Goal: Answer question/provide support

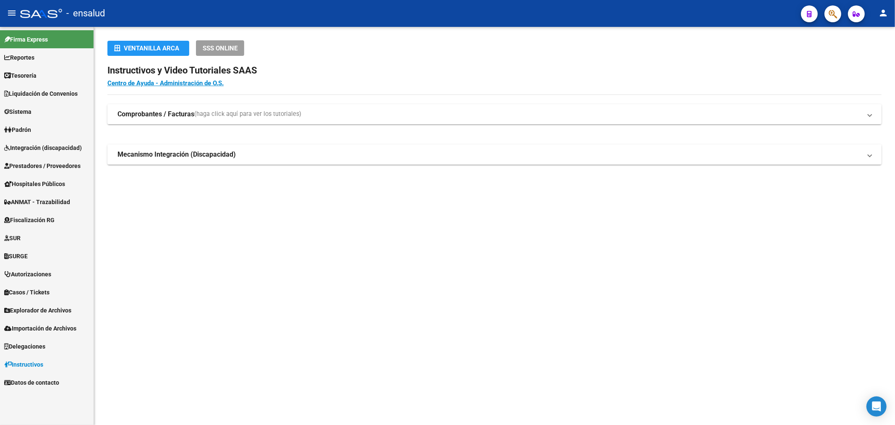
click at [39, 113] on link "Sistema" at bounding box center [47, 111] width 94 height 18
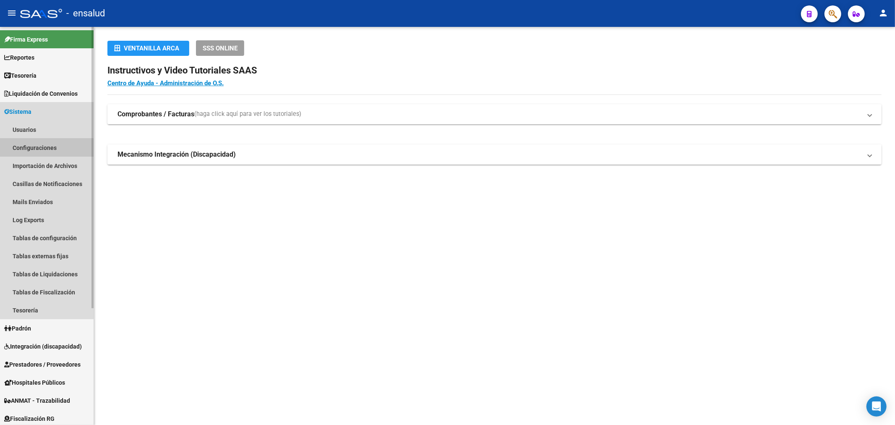
click at [33, 149] on link "Configuraciones" at bounding box center [47, 148] width 94 height 18
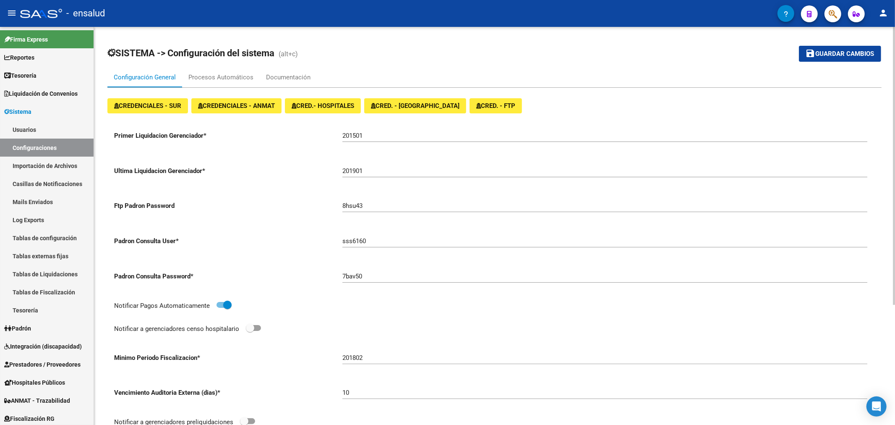
click at [288, 55] on span "(alt+c)" at bounding box center [288, 54] width 19 height 8
click at [363, 318] on div "Notificar Pagos Automaticamente" at bounding box center [494, 311] width 761 height 23
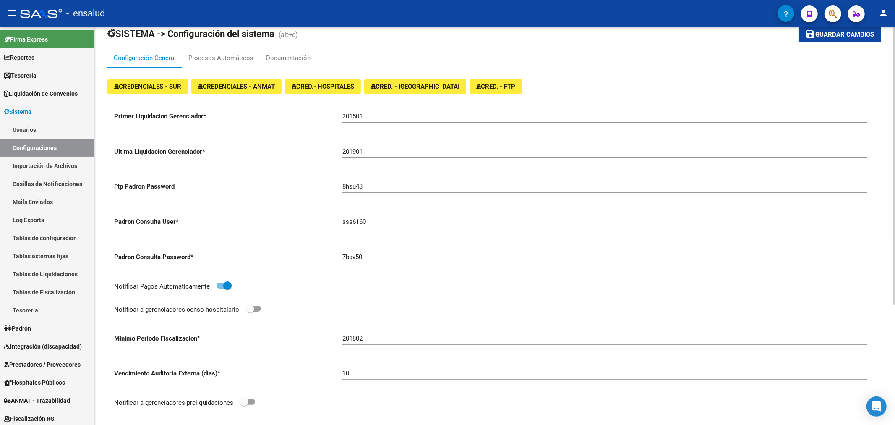
scroll to position [18, 0]
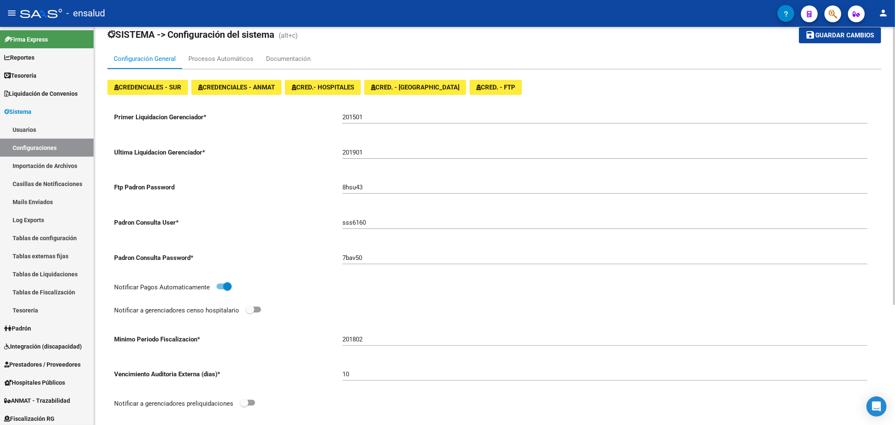
click at [383, 251] on div "7bav50" at bounding box center [605, 255] width 525 height 18
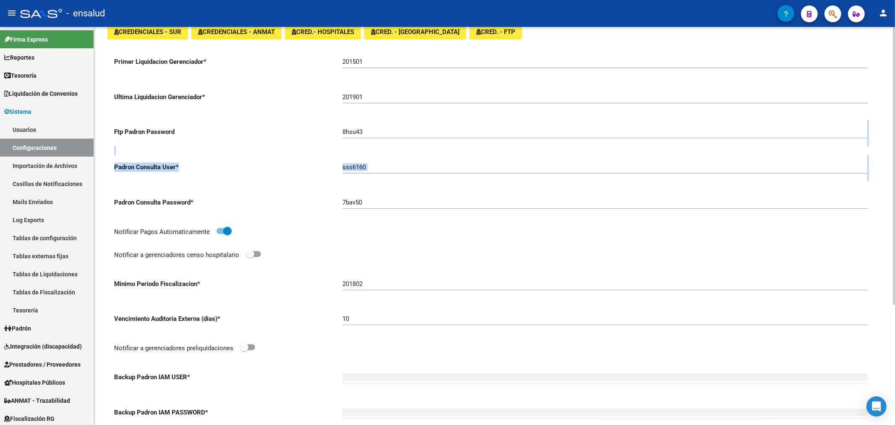
click at [276, 209] on div "Primer Liquidacion Gerenciador * 201501 Ultima Liquidacion Gerenciador * 201901…" at bounding box center [494, 272] width 761 height 444
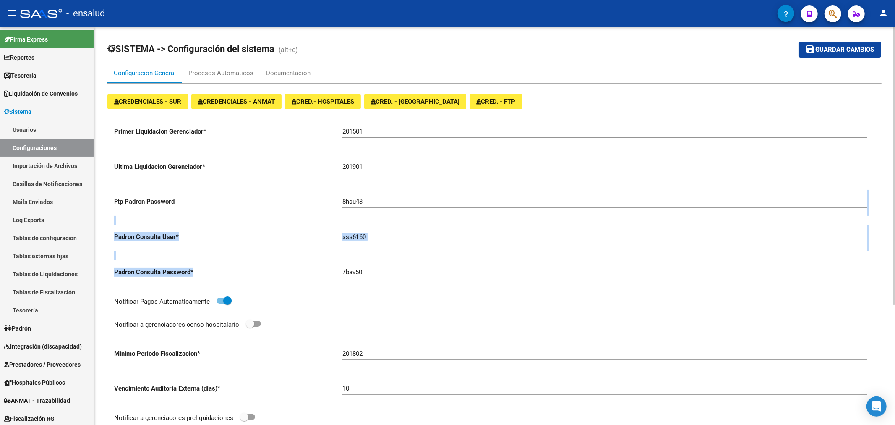
scroll to position [0, 0]
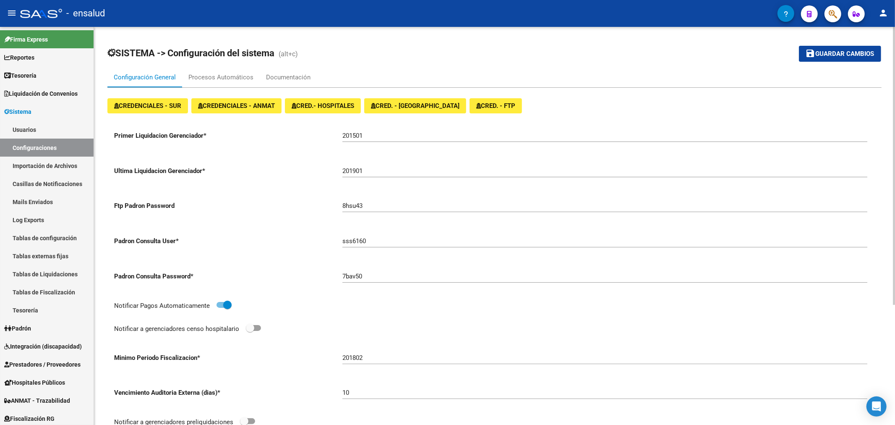
click at [264, 288] on div "Padron Consulta Password * 7bav50" at bounding box center [494, 281] width 761 height 35
click at [349, 200] on div "8hsu43" at bounding box center [605, 203] width 525 height 18
click at [351, 204] on input "8hsu43" at bounding box center [605, 206] width 525 height 8
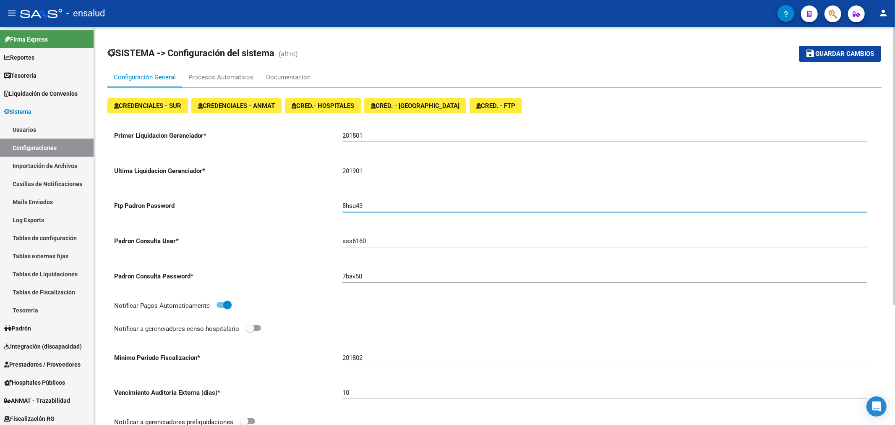
click at [357, 206] on input "8hsu43" at bounding box center [605, 206] width 525 height 8
click at [372, 209] on div "8hsu43" at bounding box center [605, 203] width 525 height 18
click at [363, 200] on div "8hsu43" at bounding box center [605, 203] width 525 height 18
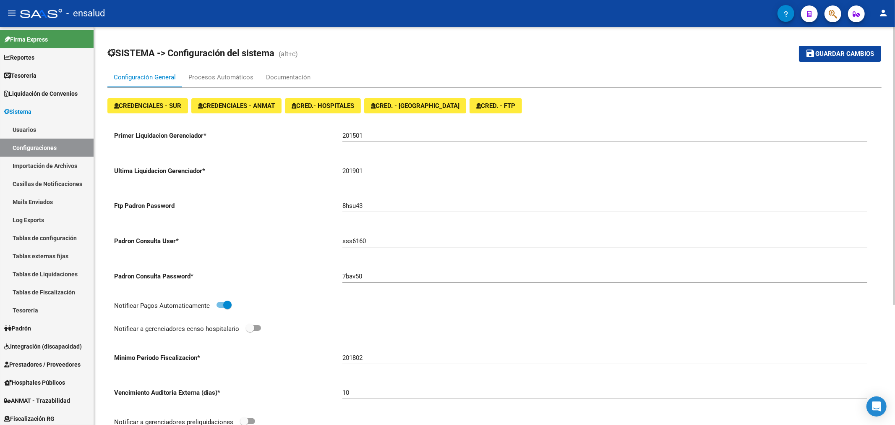
click at [363, 200] on div "8hsu43" at bounding box center [605, 203] width 525 height 18
click at [357, 205] on input "8hsu43" at bounding box center [605, 206] width 525 height 8
click at [213, 72] on div "Procesos Automáticos" at bounding box center [221, 77] width 78 height 20
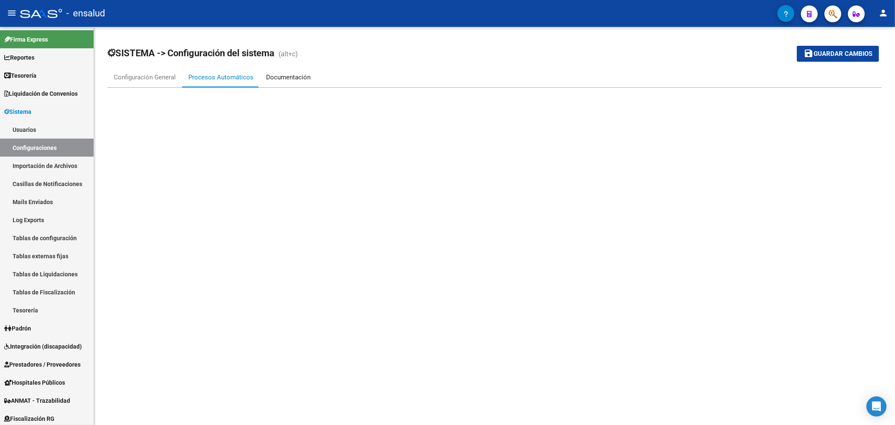
click at [271, 77] on div "Documentación" at bounding box center [288, 77] width 44 height 9
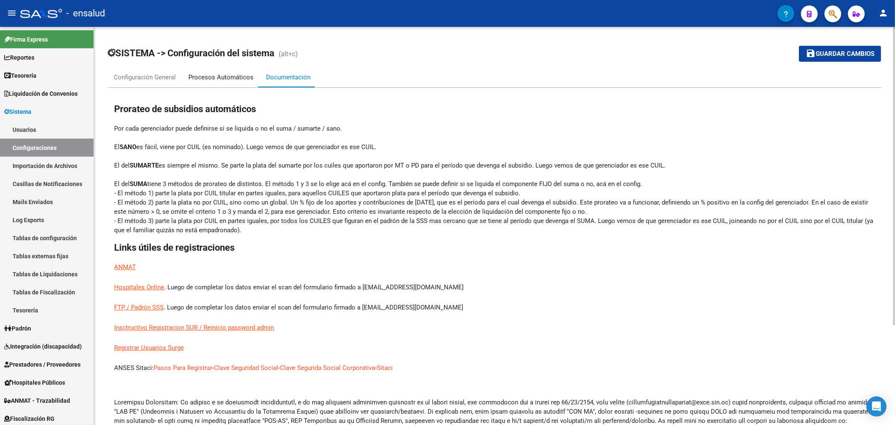
click at [225, 81] on div "Procesos Automáticos" at bounding box center [220, 77] width 65 height 9
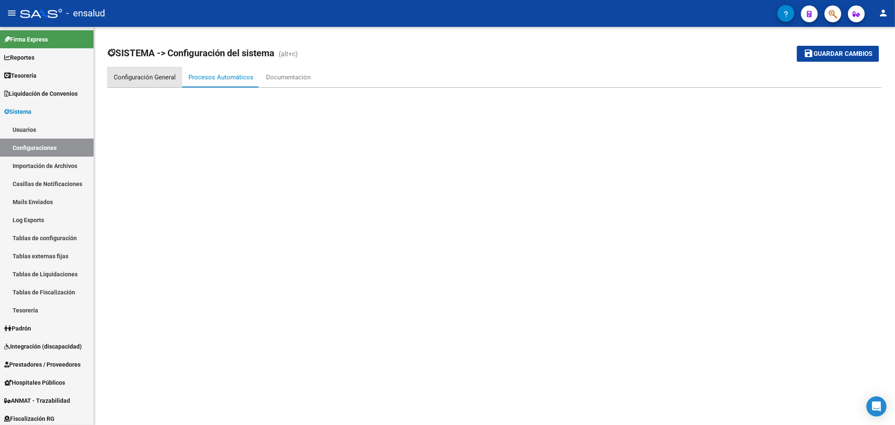
click at [161, 74] on div "Configuración General" at bounding box center [145, 77] width 62 height 9
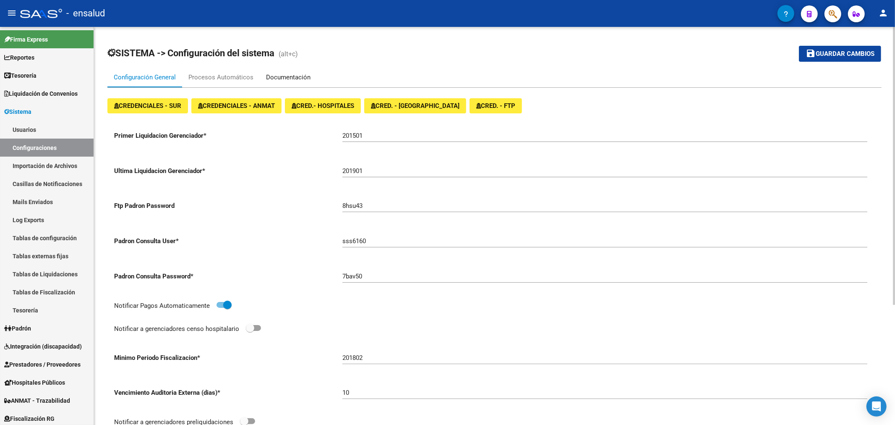
click at [290, 70] on div "Documentación" at bounding box center [288, 77] width 57 height 20
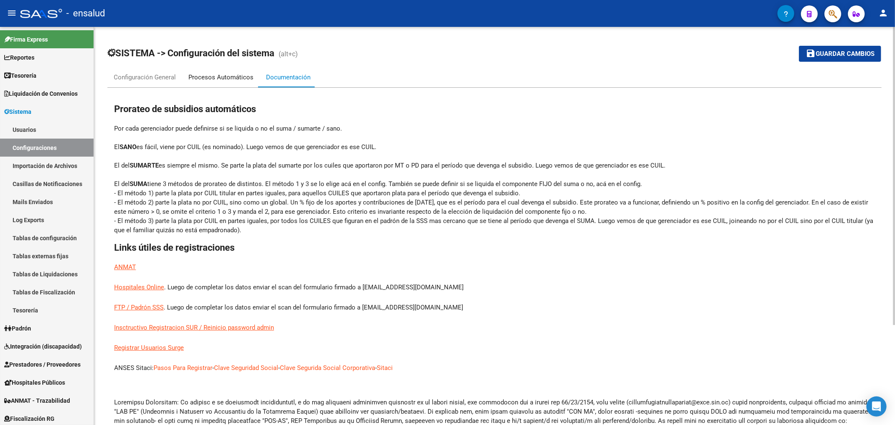
click at [223, 73] on div "Procesos Automáticos" at bounding box center [220, 77] width 65 height 9
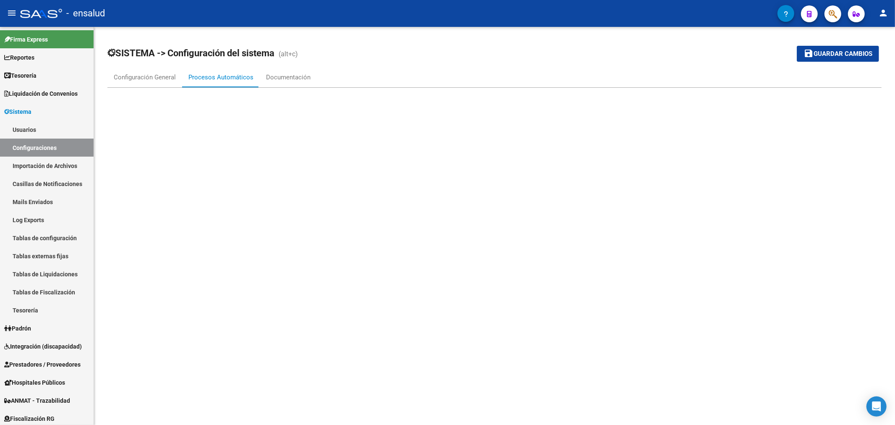
click at [271, 66] on mat-toolbar-row "SISTEMA -> Configuración del sistema (alt+c)" at bounding box center [409, 53] width 604 height 27
click at [274, 71] on div "Documentación" at bounding box center [288, 77] width 57 height 20
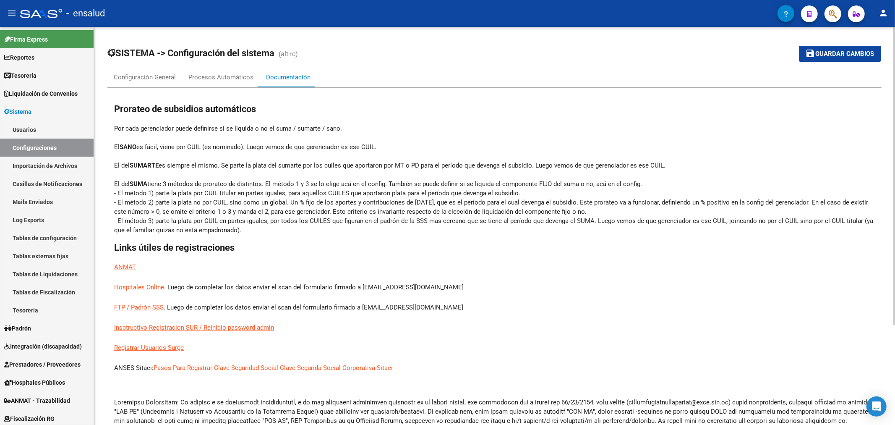
click at [290, 234] on p "Por cada gerenciador puede definirse si se liquida o no el suma / sumarte / san…" at bounding box center [494, 179] width 761 height 111
click at [143, 82] on div "Configuración General" at bounding box center [144, 77] width 75 height 20
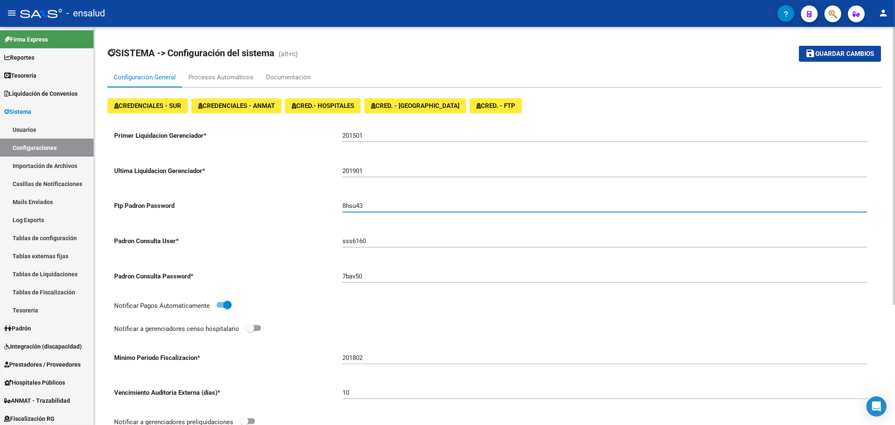
drag, startPoint x: 372, startPoint y: 207, endPoint x: 318, endPoint y: 200, distance: 54.7
click at [318, 200] on div "Ftp Padron Password 8hsu43" at bounding box center [494, 211] width 761 height 35
paste input "593xZno7"
type input "593xZno7"
click at [848, 57] on span "Guardar cambios" at bounding box center [845, 54] width 59 height 8
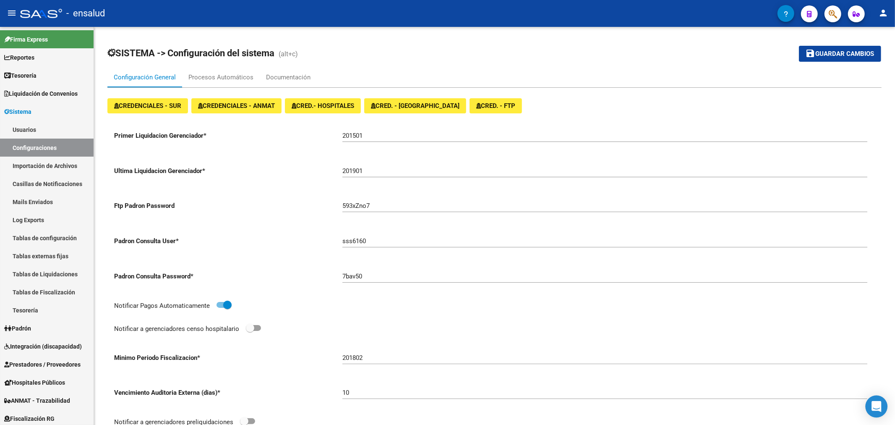
click at [880, 404] on icon "Open Intercom Messenger" at bounding box center [877, 406] width 10 height 11
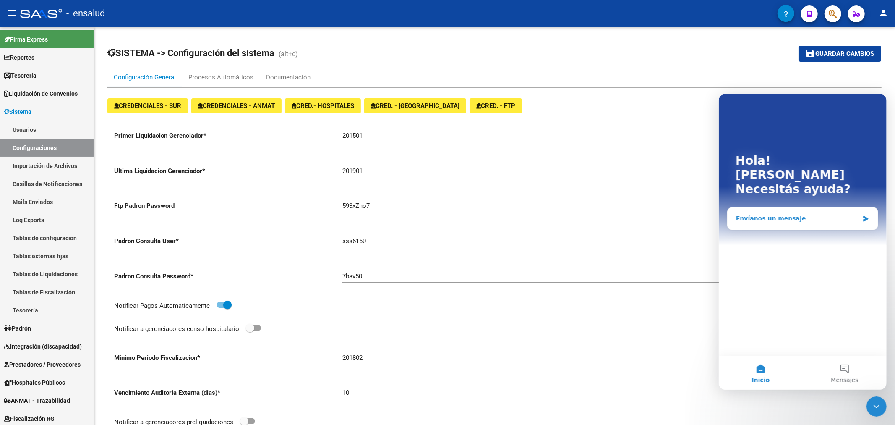
click at [772, 214] on div "Envíanos un mensaje" at bounding box center [797, 218] width 123 height 9
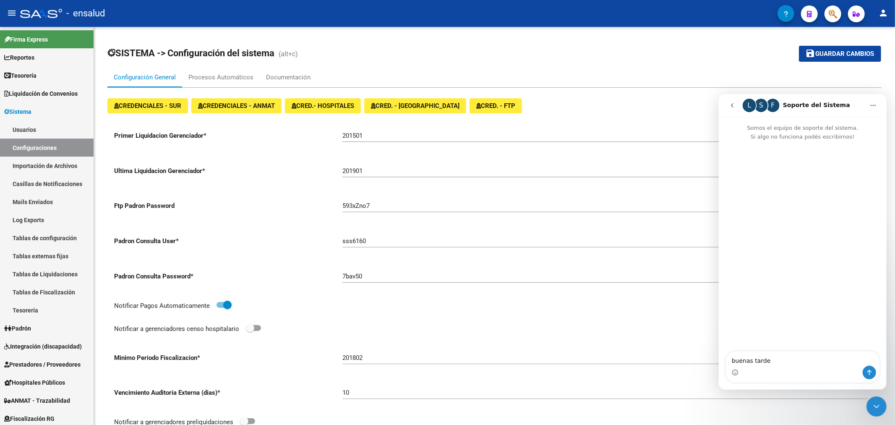
type textarea "buenas tarde"
click at [735, 105] on icon "go back" at bounding box center [732, 105] width 7 height 7
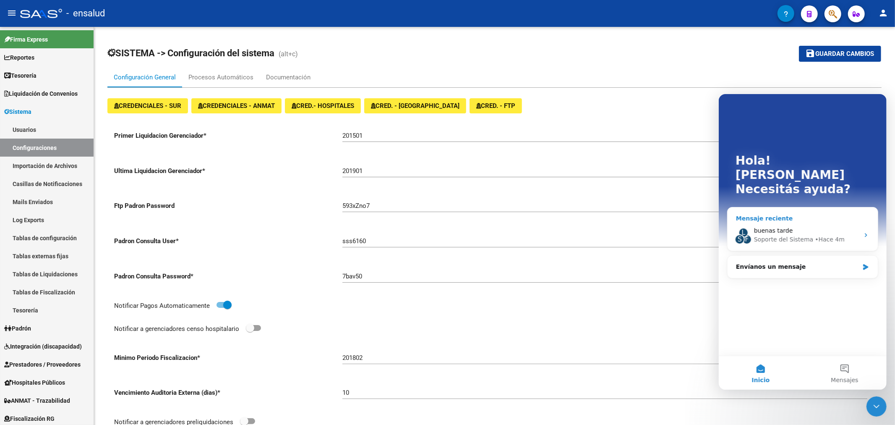
click at [764, 235] on div "Soporte del Sistema" at bounding box center [783, 239] width 59 height 9
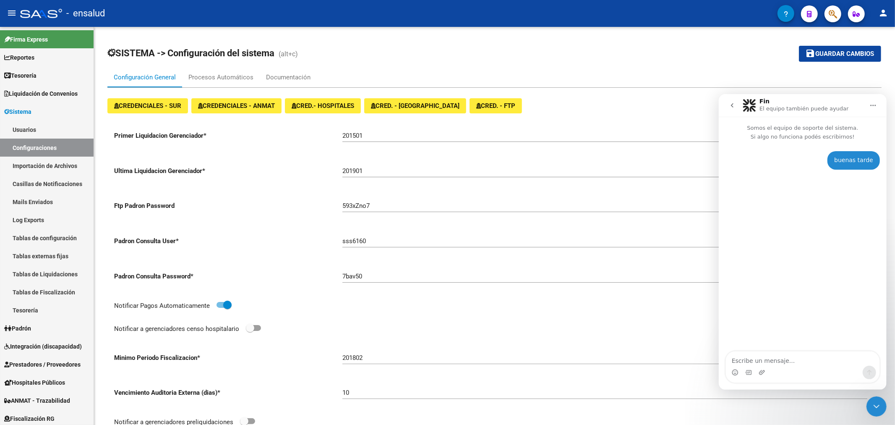
click at [873, 107] on icon "Inicio" at bounding box center [873, 105] width 7 height 7
click at [761, 124] on p "Somos el equipo de soporte del sistema. Si algo no funciona podés escribirnos!" at bounding box center [803, 128] width 168 height 24
click at [745, 108] on img "Intercom Messenger" at bounding box center [749, 104] width 13 height 13
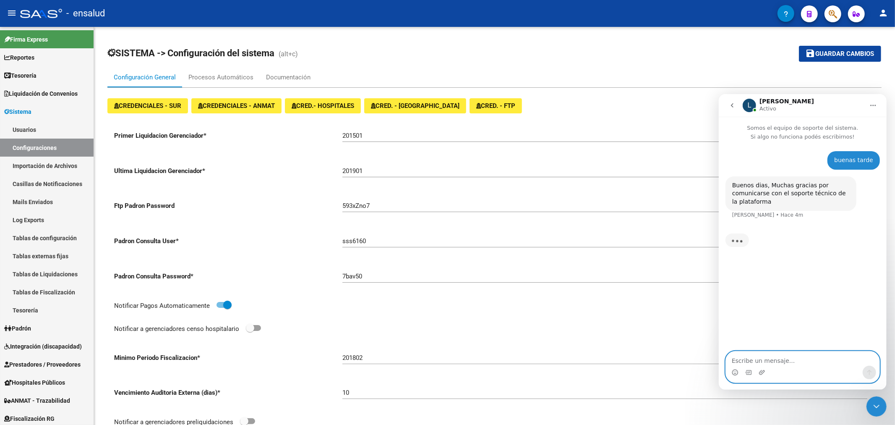
click at [763, 355] on textarea "Escribe un mensaje..." at bounding box center [803, 358] width 154 height 14
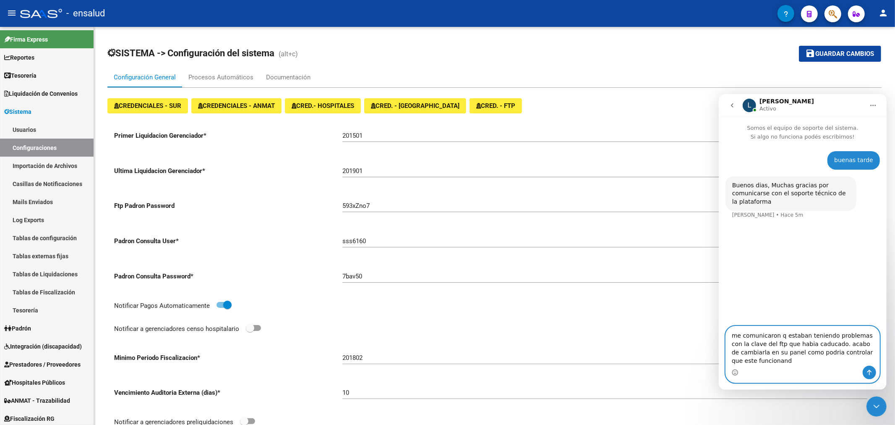
type textarea "me comunicaron q estaban teniendo problemas con la clave del ftp que habia cadu…"
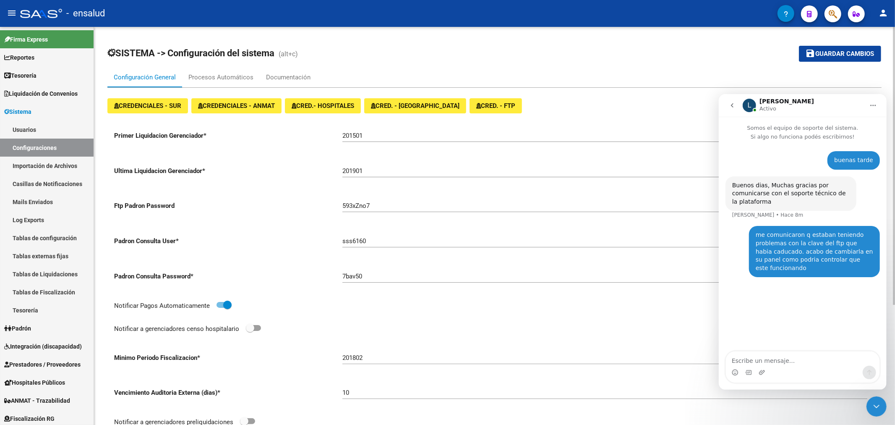
click at [400, 65] on mat-toolbar-row "SISTEMA -> Configuración del sistema (alt+c)" at bounding box center [409, 53] width 604 height 27
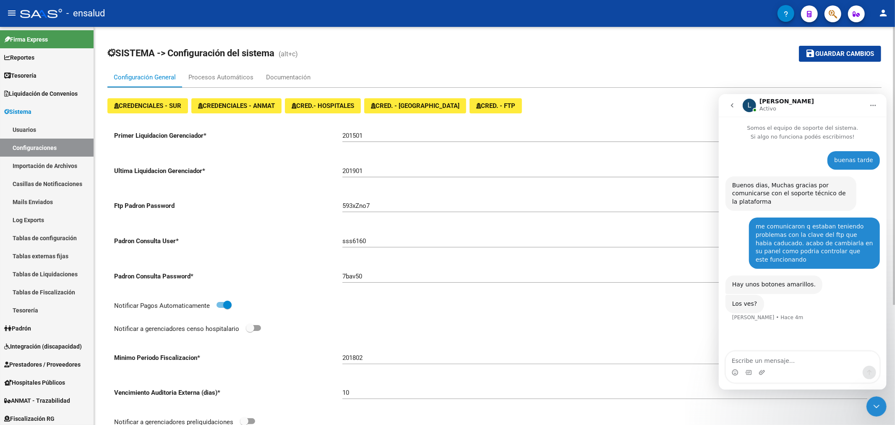
click at [368, 44] on mat-toolbar-row "SISTEMA -> Configuración del sistema (alt+c)" at bounding box center [409, 53] width 604 height 27
click at [752, 366] on div "Intercom Messenger" at bounding box center [803, 371] width 154 height 13
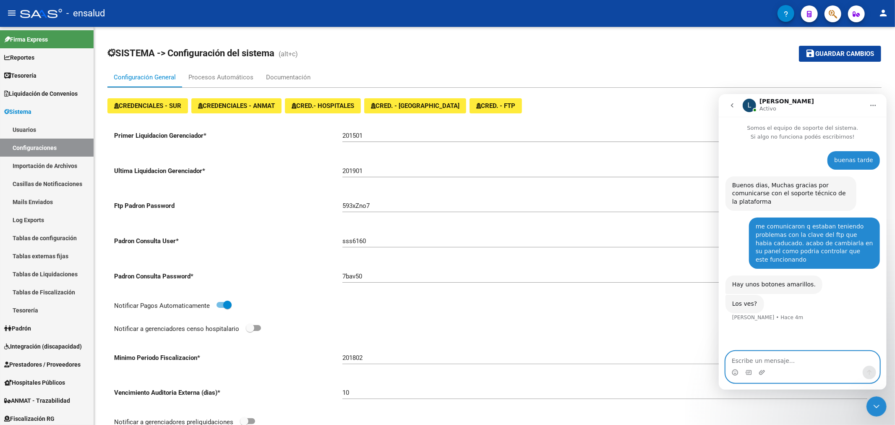
click at [751, 360] on textarea "Escribe un mensaje..." at bounding box center [803, 358] width 154 height 14
type textarea "isisis"
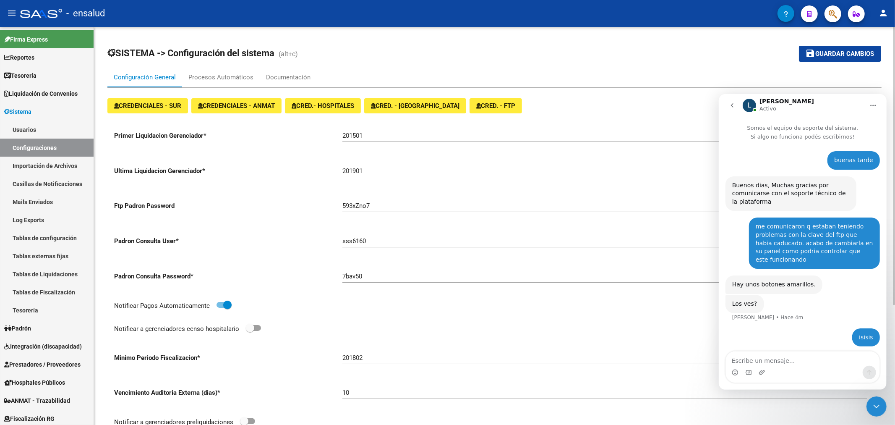
click at [470, 101] on button "CRED. - FTP" at bounding box center [496, 105] width 52 height 15
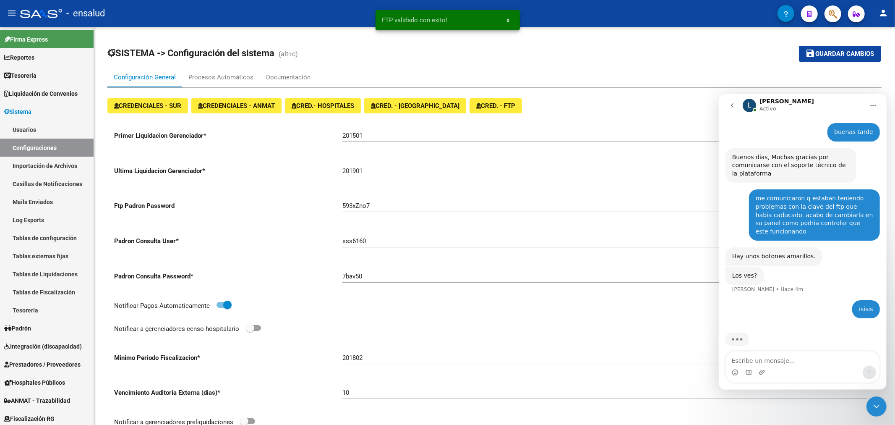
click at [772, 365] on div "Intercom Messenger" at bounding box center [803, 371] width 154 height 13
click at [770, 361] on textarea "Escribe un mensaje..." at bounding box center [803, 358] width 154 height 14
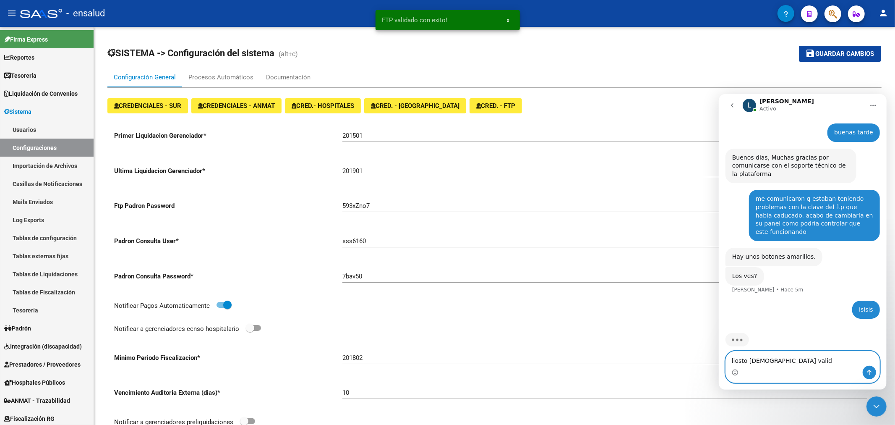
type textarea "liosto dio valido"
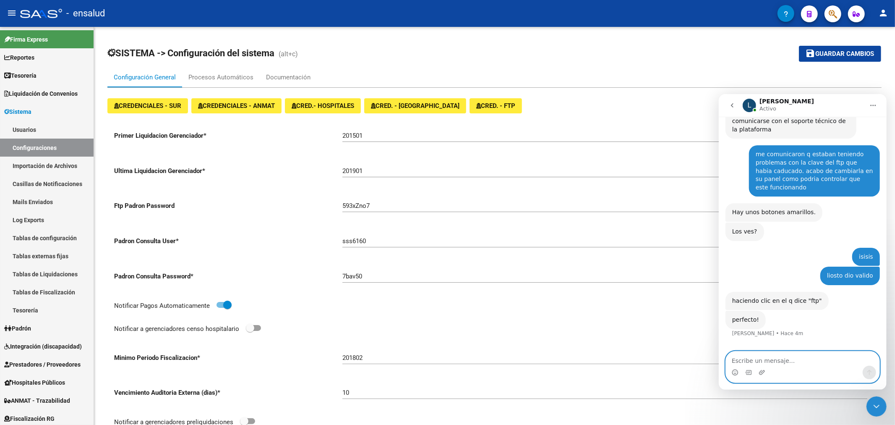
scroll to position [91, 0]
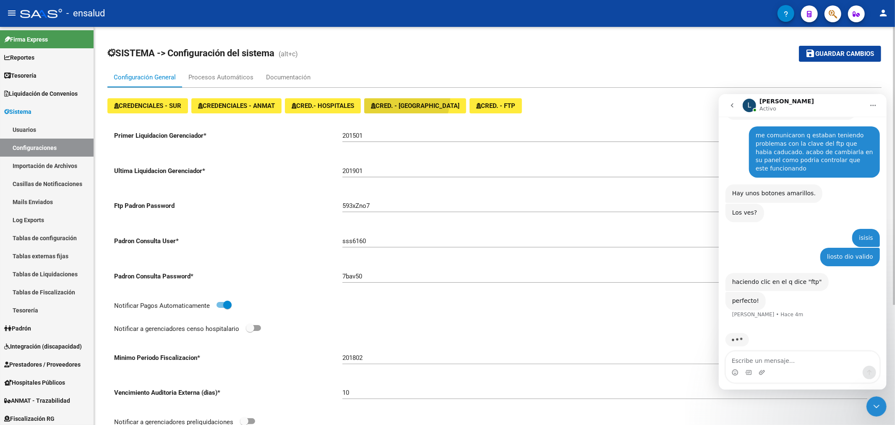
click at [412, 99] on button "CRED. - [GEOGRAPHIC_DATA]" at bounding box center [415, 105] width 102 height 15
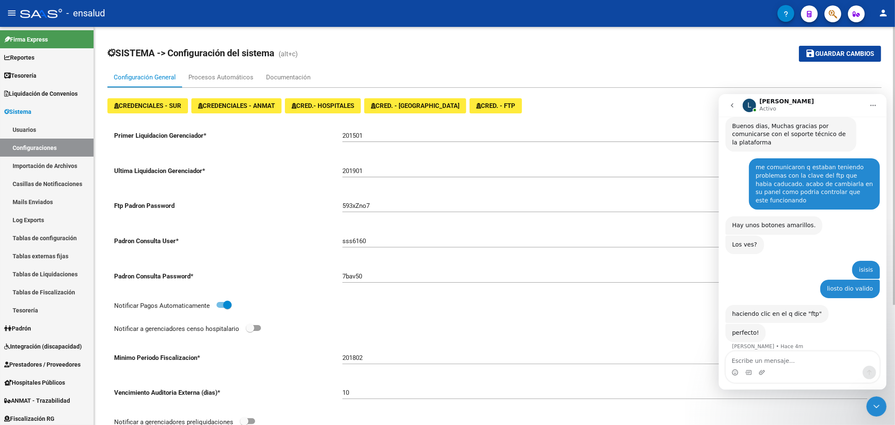
click at [357, 239] on input "sss6160" at bounding box center [605, 241] width 525 height 8
click at [307, 148] on div "Primer Liquidacion Gerenciador * 201501" at bounding box center [494, 141] width 761 height 35
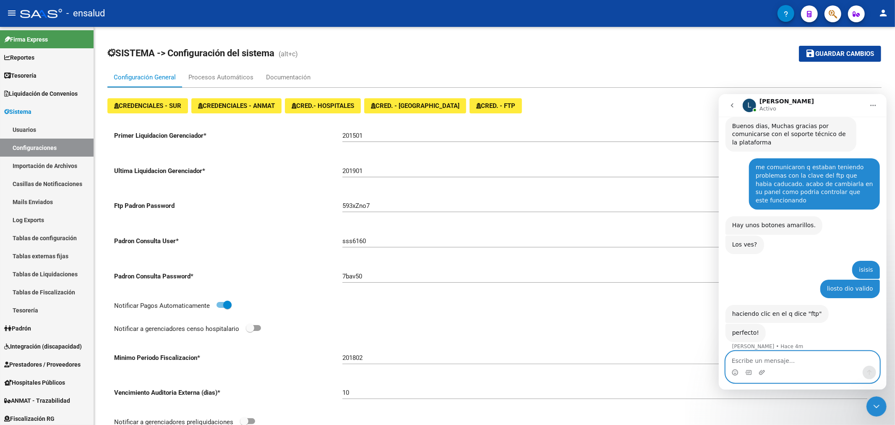
click at [742, 355] on textarea "Escribe un mensaje..." at bounding box center [803, 358] width 154 height 14
type textarea "g"
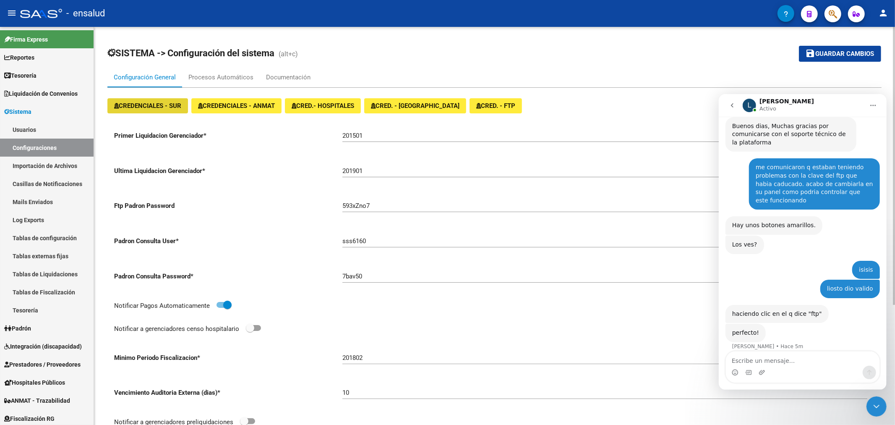
click at [168, 99] on button "CREDENCIALES - SUR" at bounding box center [147, 105] width 81 height 15
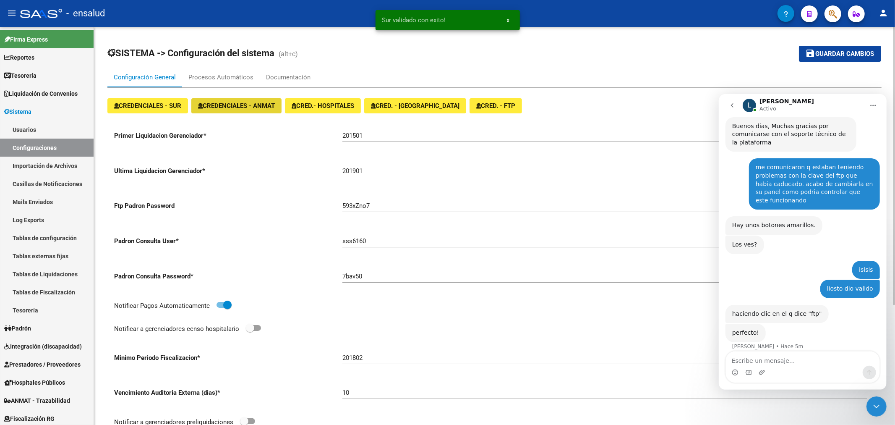
click at [212, 105] on span "CREDENCIALES - ANMAT" at bounding box center [236, 106] width 77 height 8
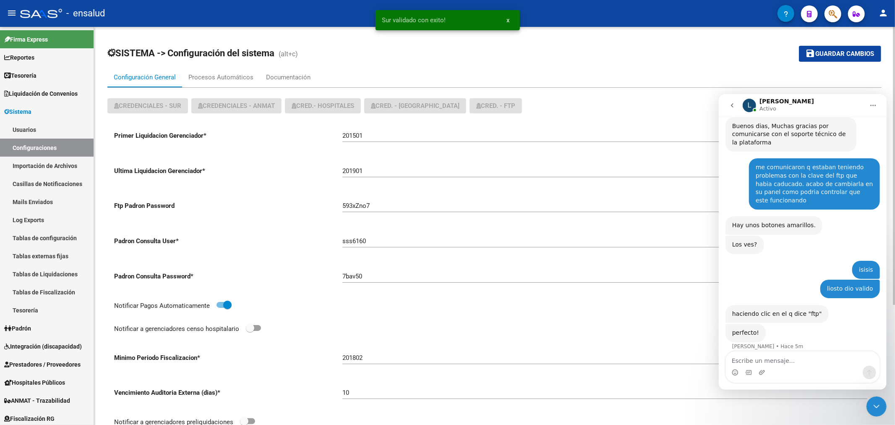
drag, startPoint x: 253, startPoint y: 146, endPoint x: 256, endPoint y: 143, distance: 5.1
click at [253, 146] on div "Primer Liquidacion Gerenciador * 201501" at bounding box center [494, 141] width 761 height 35
drag, startPoint x: 507, startPoint y: 23, endPoint x: 469, endPoint y: 40, distance: 41.5
click at [507, 23] on span "x" at bounding box center [508, 20] width 3 height 8
drag, startPoint x: 242, startPoint y: 123, endPoint x: 246, endPoint y: 114, distance: 10.4
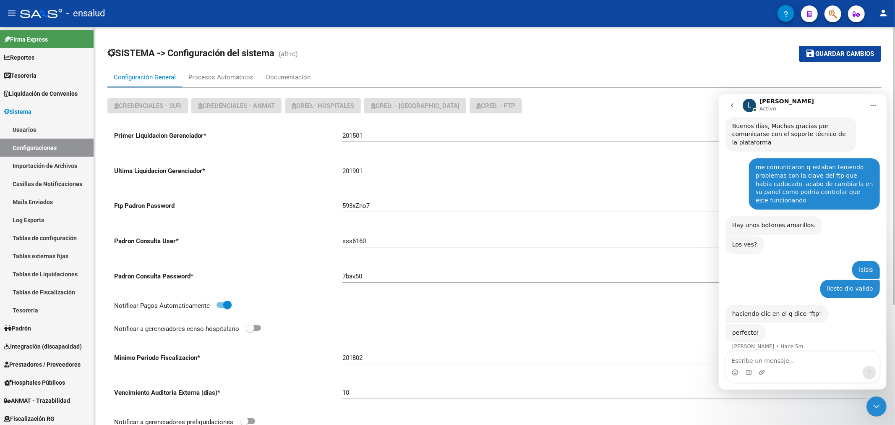
click at [243, 121] on div "Primer Liquidacion Gerenciador * 201501 Ultima Liquidacion Gerenciador * 201901…" at bounding box center [494, 346] width 774 height 458
click at [302, 75] on div "Documentación" at bounding box center [288, 77] width 44 height 9
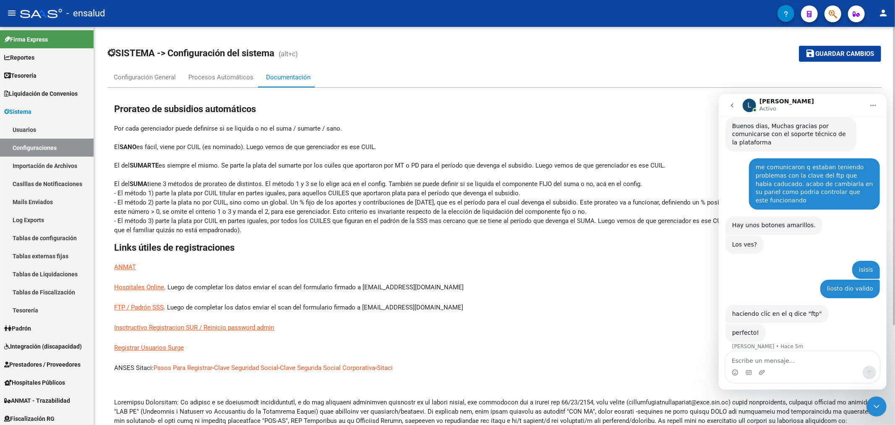
scroll to position [91, 0]
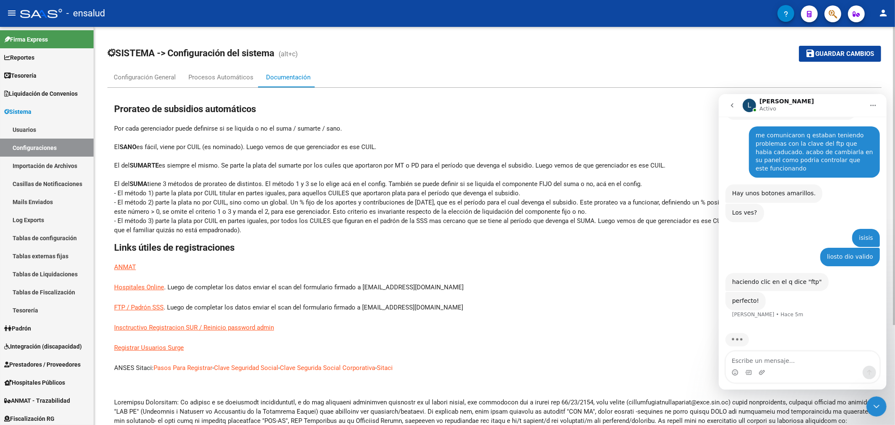
drag, startPoint x: 172, startPoint y: 66, endPoint x: 170, endPoint y: 77, distance: 10.7
click at [171, 68] on div "SISTEMA -> Configuración del sistema (alt+c) save Guardar cambios Configuración…" at bounding box center [494, 289] width 774 height 498
click at [170, 77] on div "Configuración General" at bounding box center [145, 77] width 62 height 9
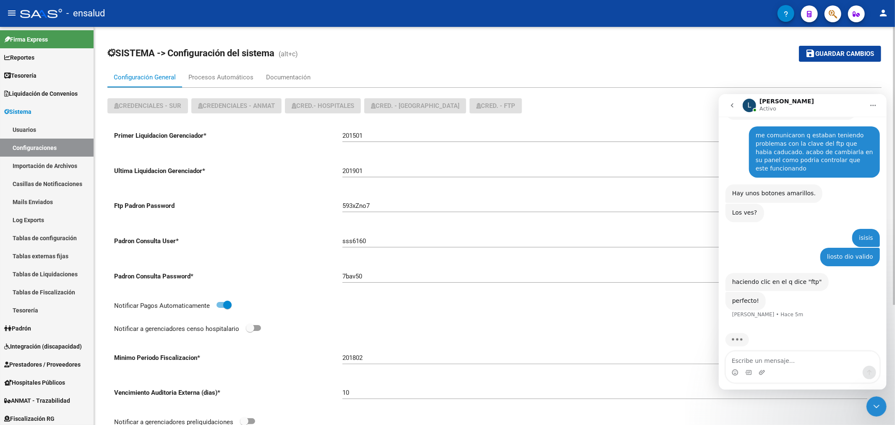
click at [232, 150] on div "Primer Liquidacion Gerenciador * 201501" at bounding box center [494, 141] width 761 height 35
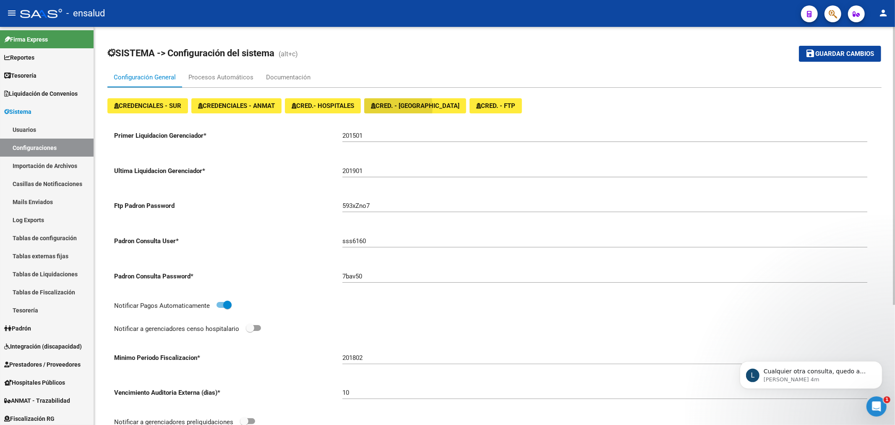
click at [392, 107] on span "CRED. - [GEOGRAPHIC_DATA]" at bounding box center [415, 106] width 89 height 8
click at [266, 104] on span "CREDENCIALES - ANMAT" at bounding box center [236, 106] width 77 height 8
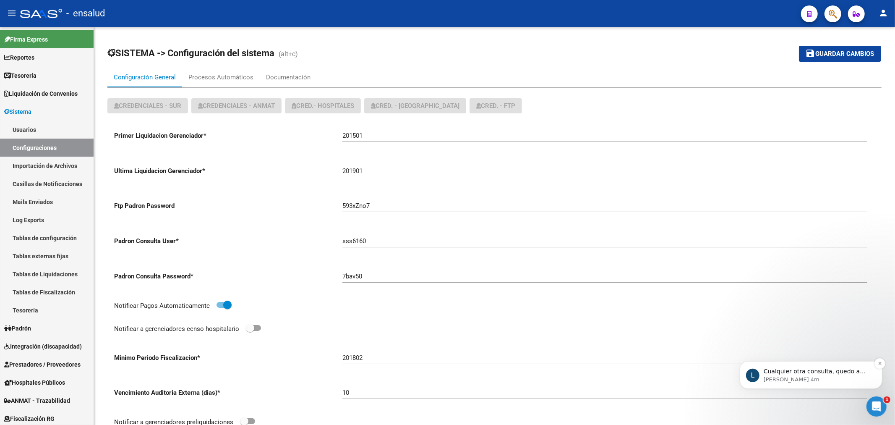
click at [793, 367] on p "Cualquier otra consulta, quedo a disposición." at bounding box center [818, 371] width 108 height 8
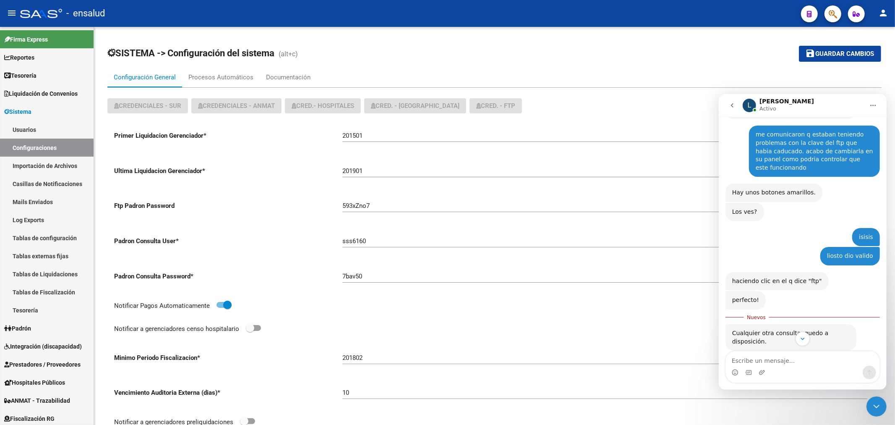
scroll to position [92, 0]
click at [777, 368] on div "Intercom Messenger" at bounding box center [803, 371] width 154 height 13
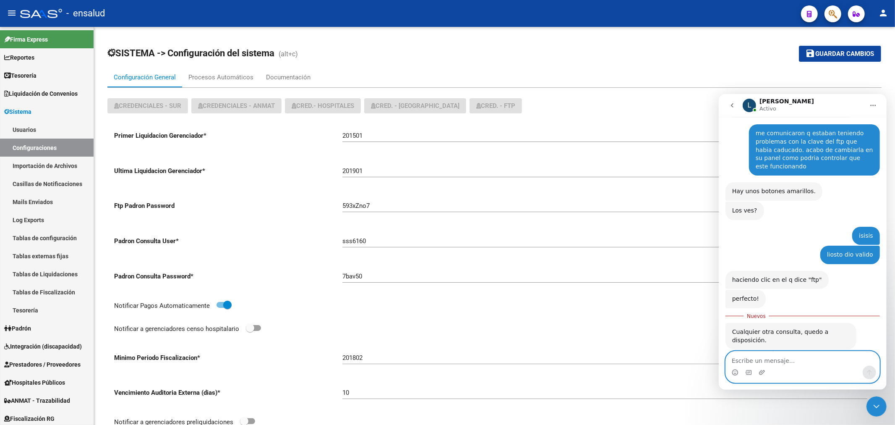
click at [772, 362] on textarea "Escribe un mensaje..." at bounding box center [803, 358] width 154 height 14
type textarea "si gracias"
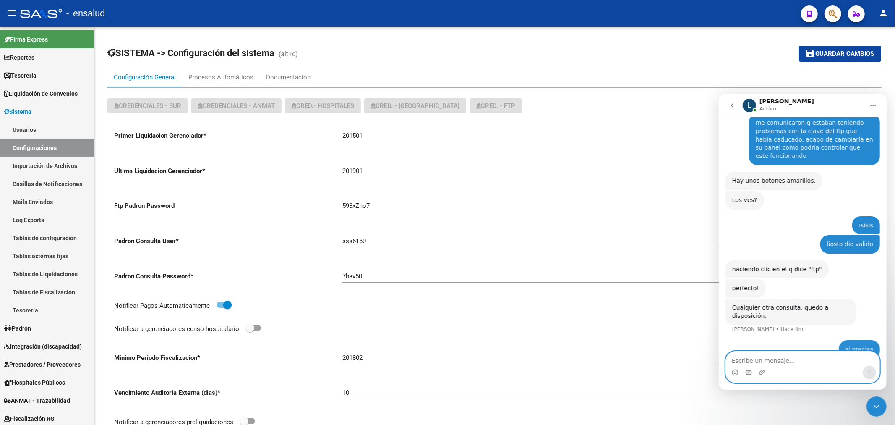
scroll to position [103, 0]
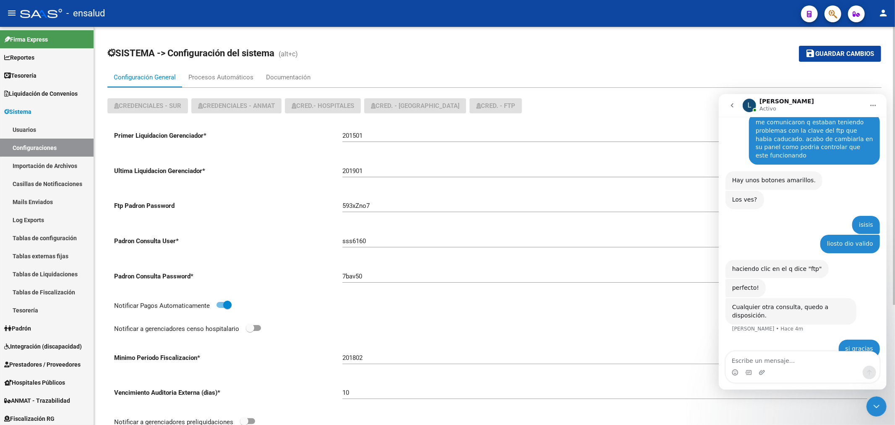
drag, startPoint x: 361, startPoint y: 232, endPoint x: 351, endPoint y: 245, distance: 16.5
click at [361, 233] on div "sss6160" at bounding box center [605, 238] width 525 height 18
click at [351, 245] on input "sss6160" at bounding box center [605, 241] width 525 height 8
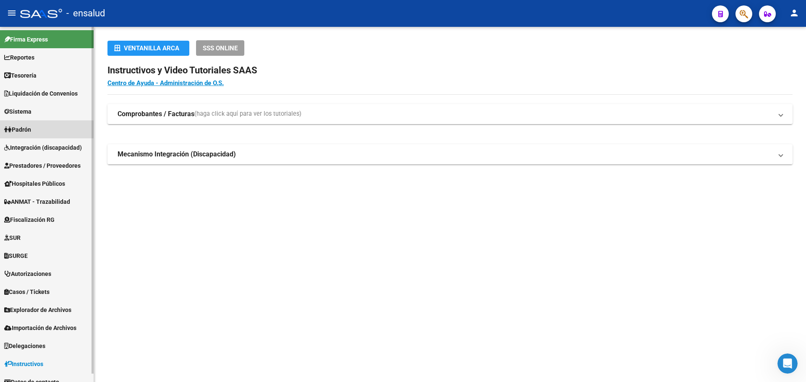
click at [38, 127] on link "Padrón" at bounding box center [47, 129] width 94 height 18
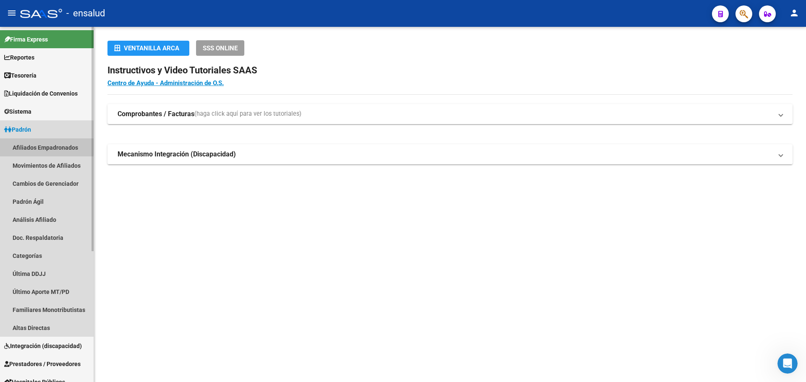
click at [31, 145] on link "Afiliados Empadronados" at bounding box center [47, 148] width 94 height 18
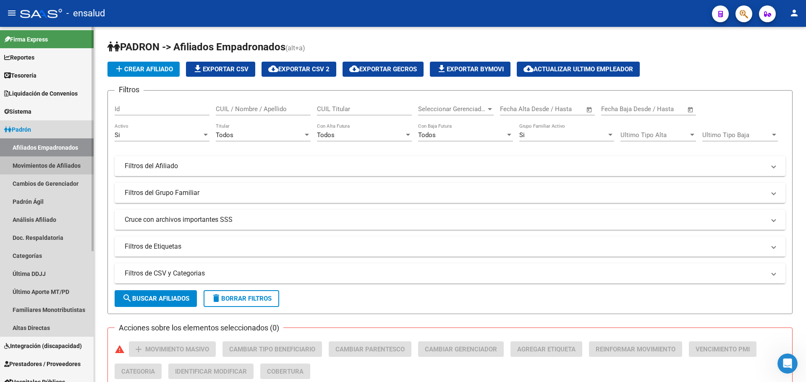
click at [61, 164] on link "Movimientos de Afiliados" at bounding box center [47, 166] width 94 height 18
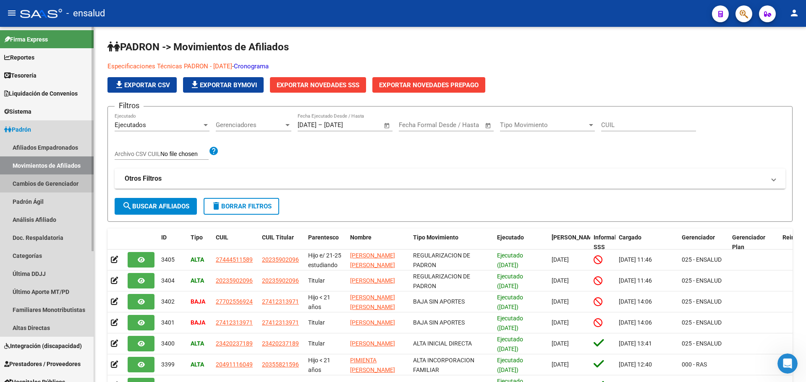
click at [64, 188] on link "Cambios de Gerenciador" at bounding box center [47, 184] width 94 height 18
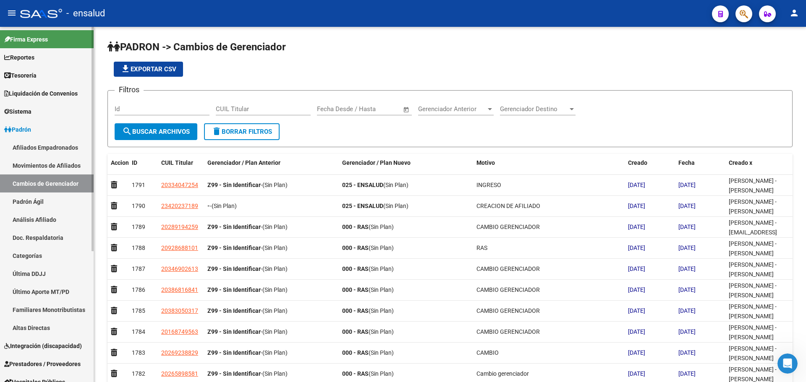
click at [53, 199] on link "Padrón Ágil" at bounding box center [47, 202] width 94 height 18
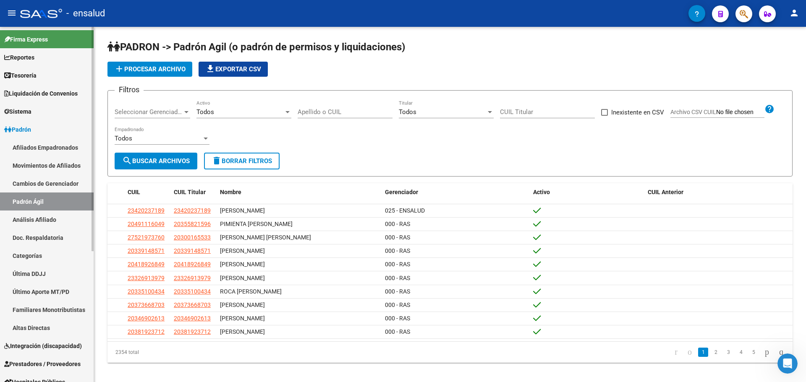
click at [44, 214] on link "Análisis Afiliado" at bounding box center [47, 220] width 94 height 18
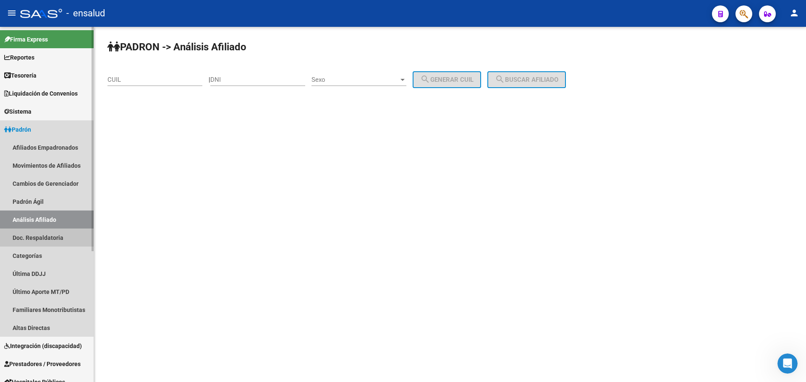
click at [47, 240] on link "Doc. Respaldatoria" at bounding box center [47, 238] width 94 height 18
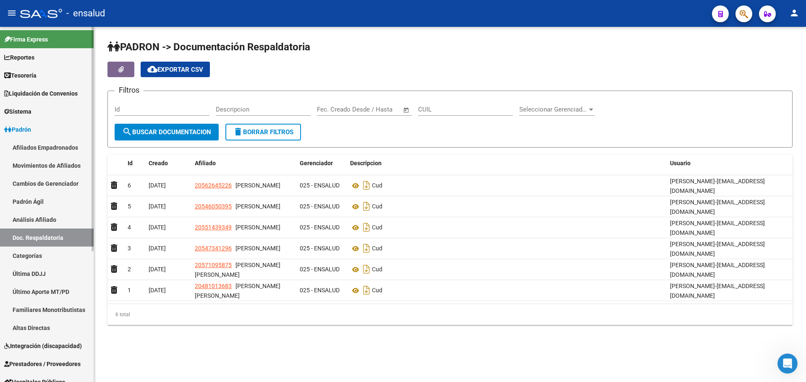
click at [41, 253] on link "Categorías" at bounding box center [47, 256] width 94 height 18
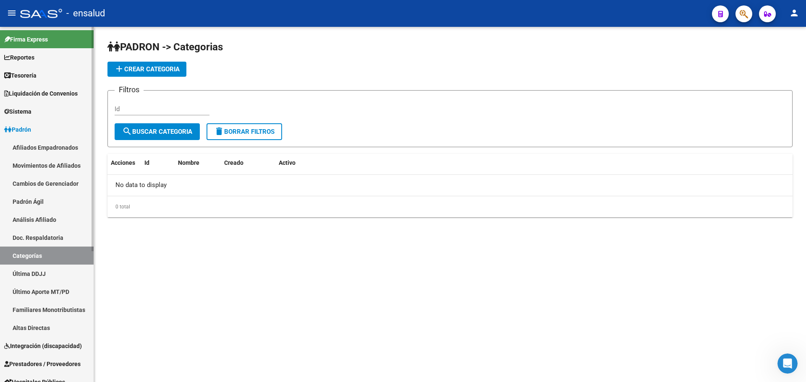
click at [42, 267] on link "Última DDJJ" at bounding box center [47, 274] width 94 height 18
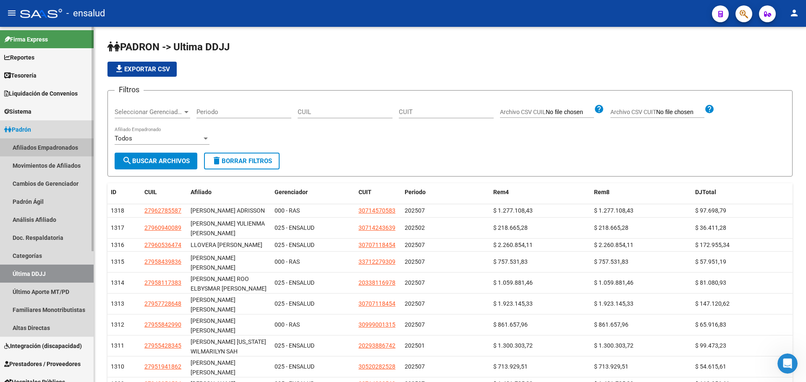
click at [53, 144] on link "Afiliados Empadronados" at bounding box center [47, 148] width 94 height 18
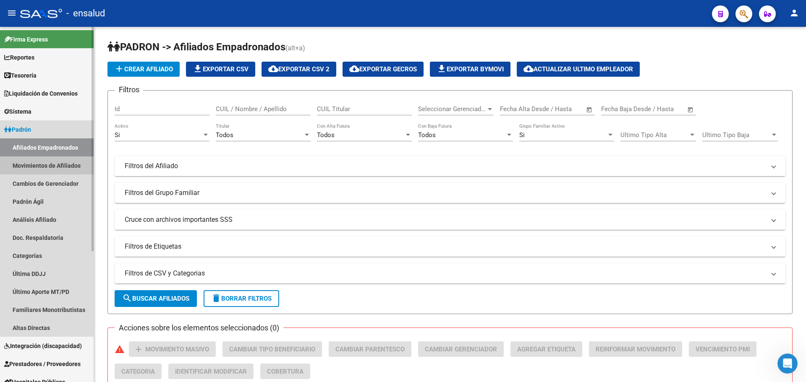
click at [43, 164] on link "Movimientos de Afiliados" at bounding box center [47, 166] width 94 height 18
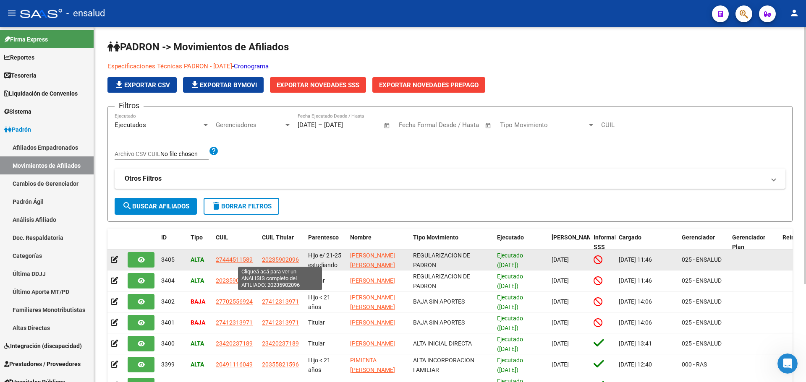
click at [284, 258] on span "20235902096" at bounding box center [280, 259] width 37 height 7
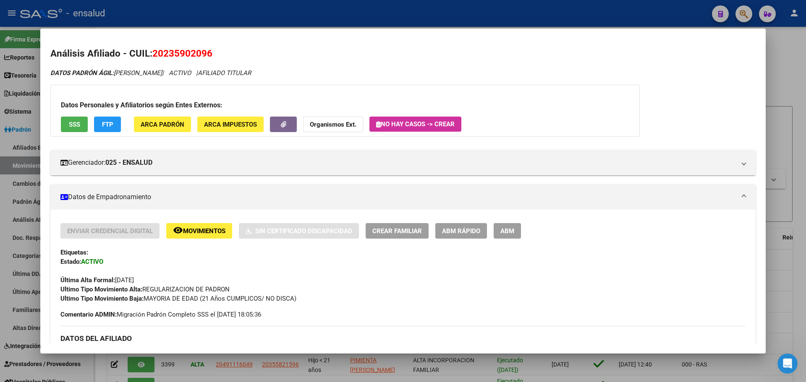
click at [74, 125] on span "SSS" at bounding box center [74, 125] width 11 height 8
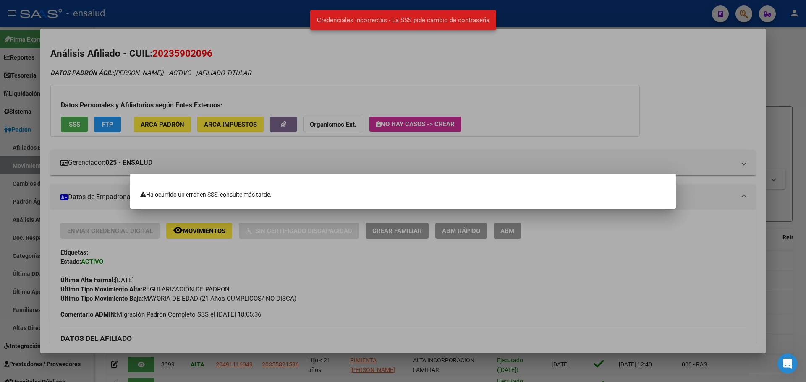
click at [243, 169] on div at bounding box center [403, 191] width 806 height 382
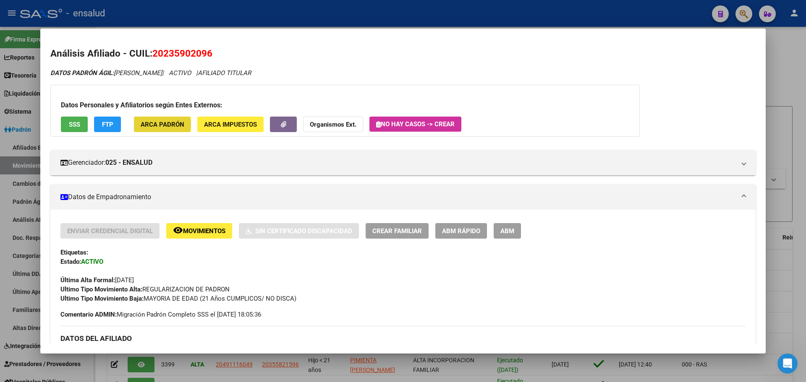
click at [158, 124] on span "ARCA Padrón" at bounding box center [163, 125] width 44 height 8
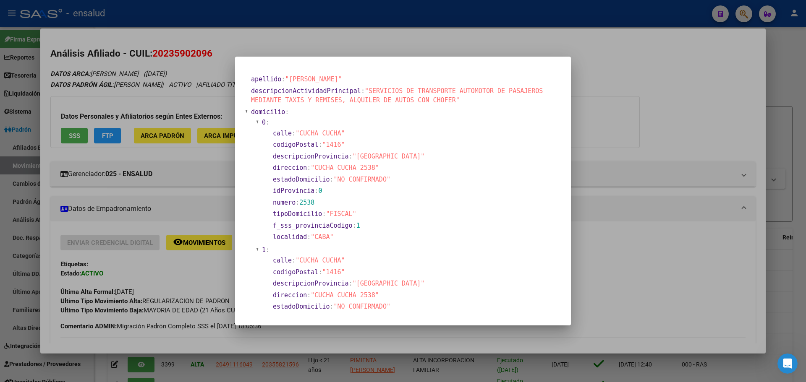
click at [647, 170] on div at bounding box center [403, 191] width 806 height 382
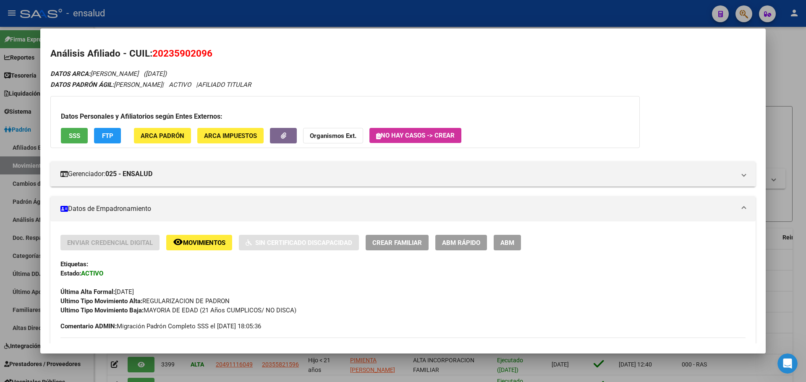
click at [777, 104] on div at bounding box center [403, 191] width 806 height 382
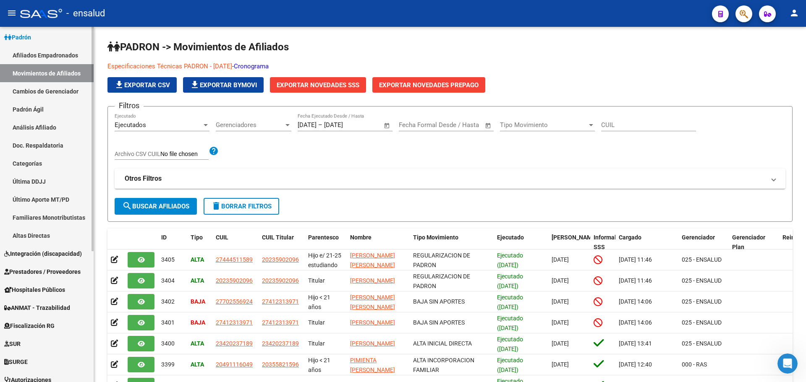
scroll to position [100, 0]
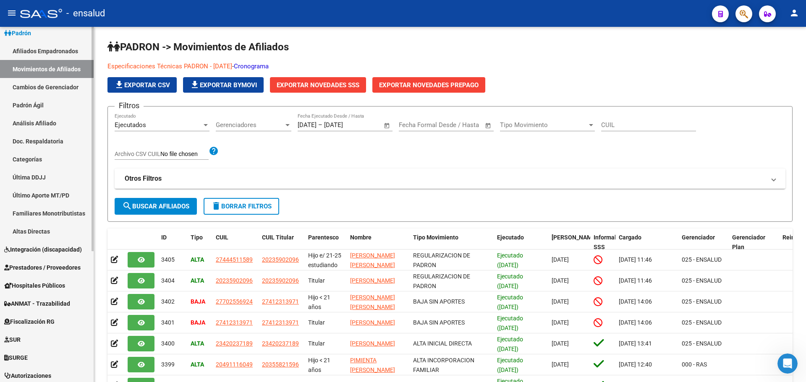
click at [83, 307] on div "Firma Express Reportes Tablero de Control Ingresos Percibidos Análisis de todos…" at bounding box center [48, 211] width 96 height 563
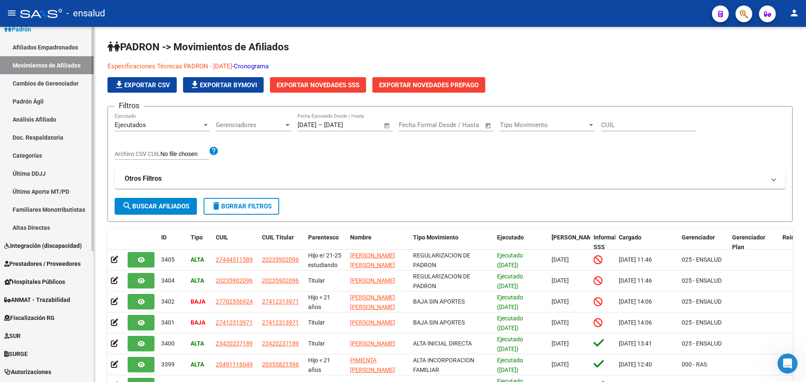
click at [41, 87] on link "Cambios de Gerenciador" at bounding box center [47, 83] width 94 height 18
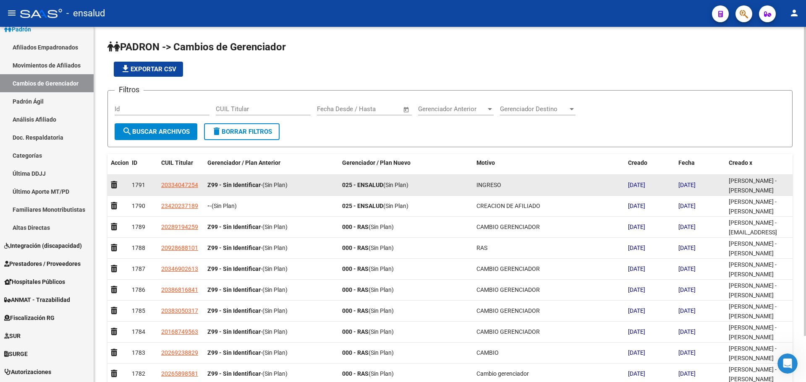
click at [181, 180] on app-link-go-to "20334047254" at bounding box center [179, 185] width 37 height 10
click at [180, 183] on span "20334047254" at bounding box center [179, 185] width 37 height 7
copy span "20334047254"
type textarea "20334047254"
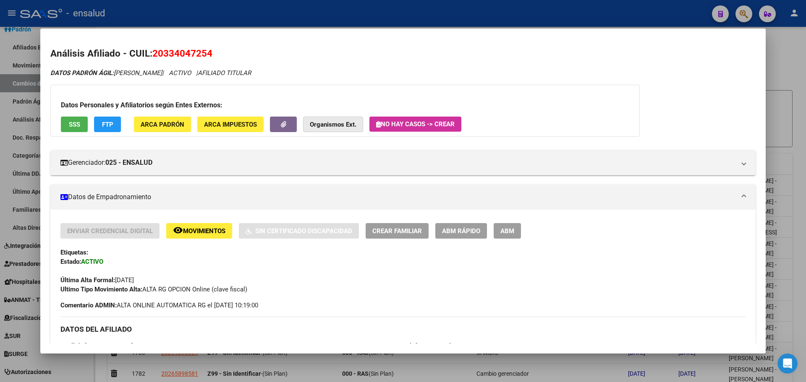
click at [343, 123] on strong "Organismos Ext." at bounding box center [333, 125] width 47 height 8
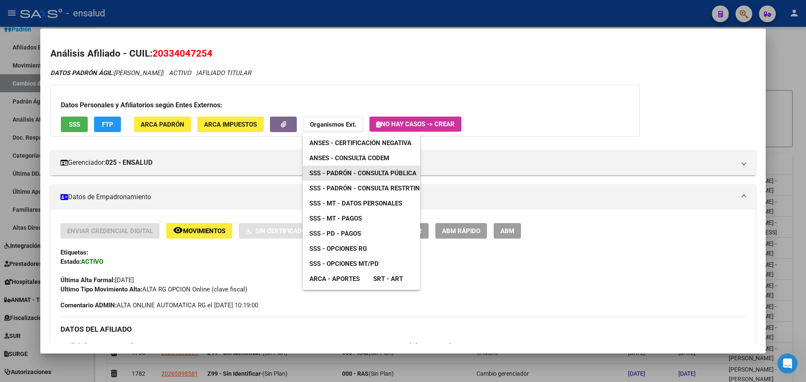
click at [379, 172] on span "SSS - Padrón - Consulta Pública" at bounding box center [362, 174] width 107 height 8
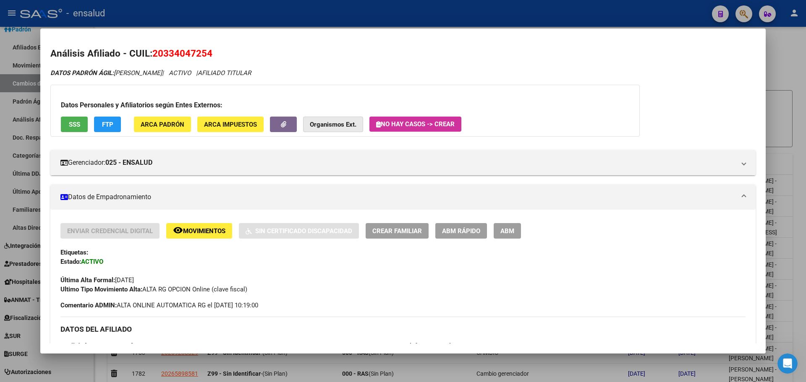
click at [324, 119] on button "Organismos Ext." at bounding box center [333, 125] width 60 height 16
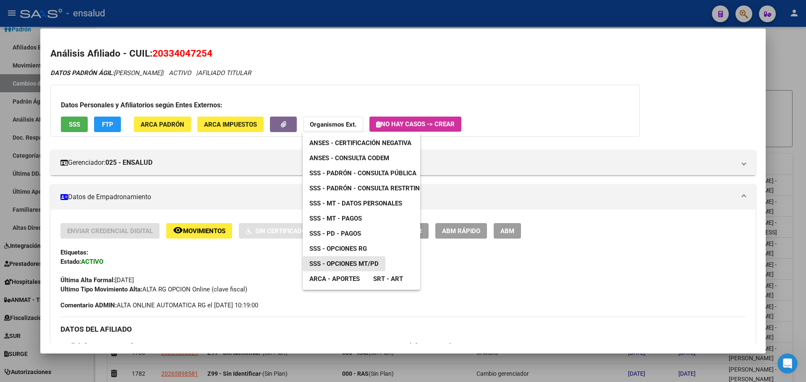
click at [333, 264] on span "SSS - Opciones MT/PD" at bounding box center [343, 264] width 69 height 8
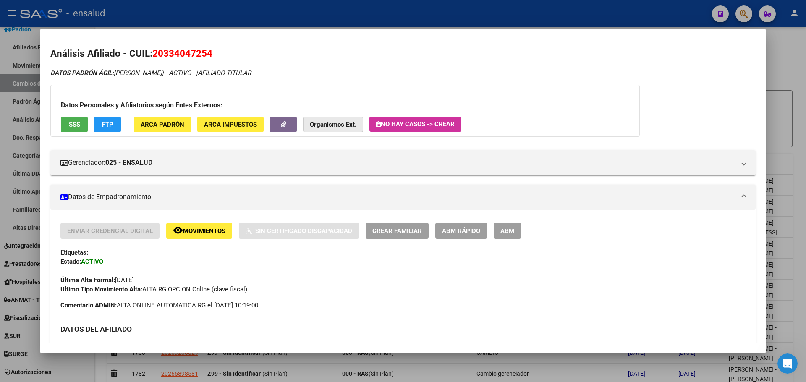
click at [331, 131] on button "Organismos Ext." at bounding box center [333, 125] width 60 height 16
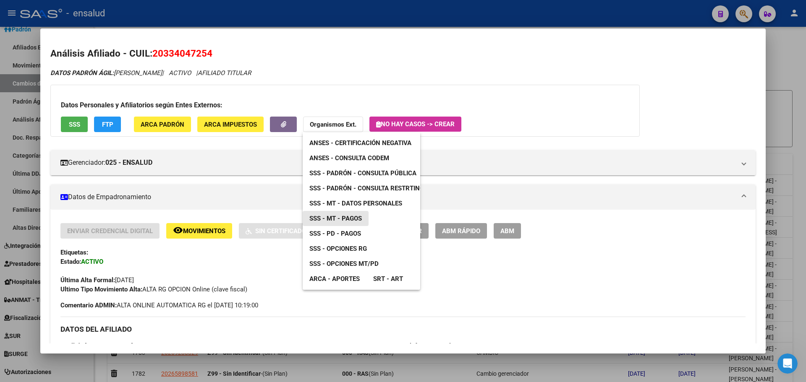
click at [351, 219] on span "SSS - MT - Pagos" at bounding box center [335, 219] width 52 height 8
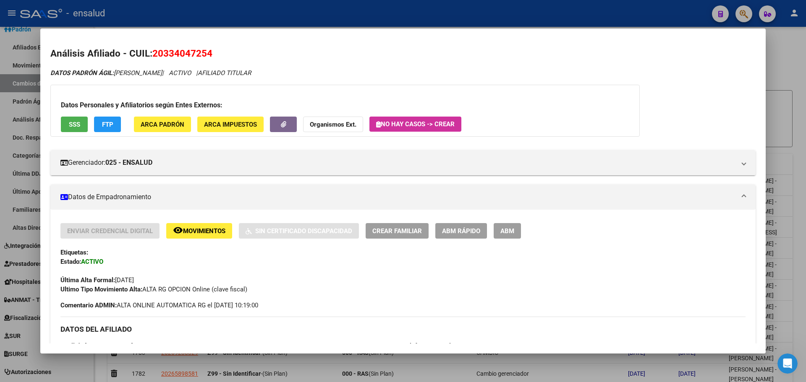
click at [79, 130] on button "SSS" at bounding box center [74, 125] width 27 height 16
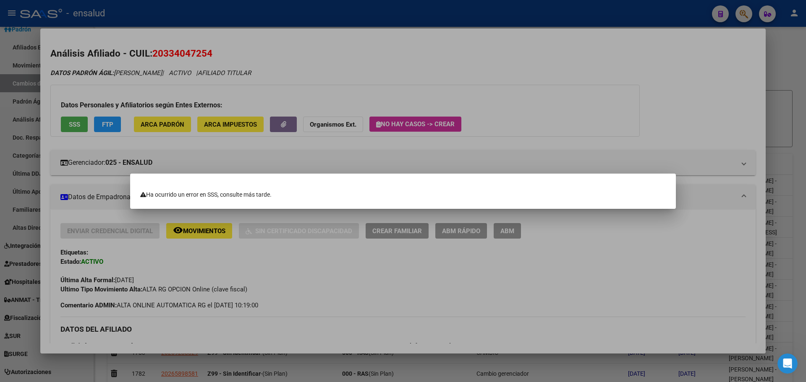
click at [790, 47] on div at bounding box center [403, 191] width 806 height 382
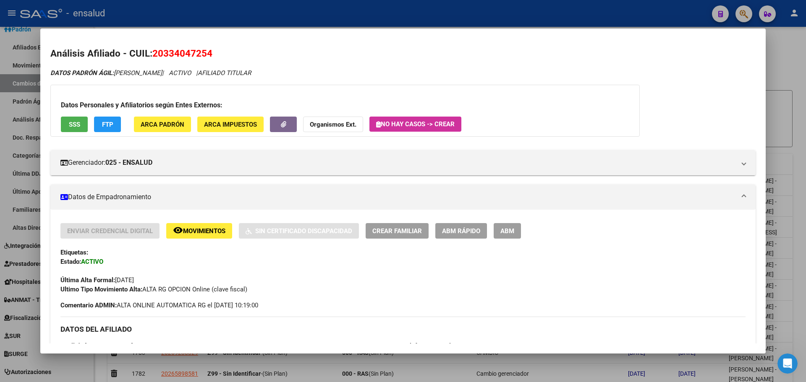
click at [784, 40] on div at bounding box center [403, 191] width 806 height 382
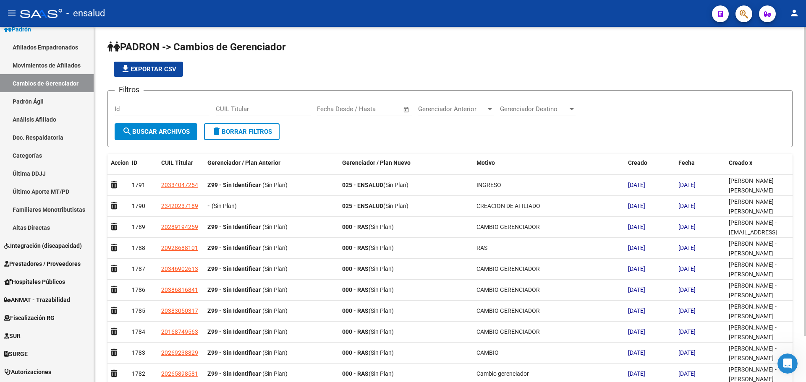
click at [804, 37] on div at bounding box center [805, 181] width 2 height 309
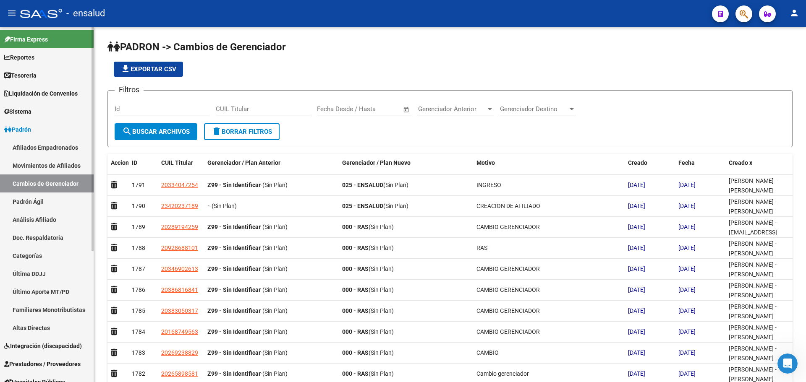
click at [92, 65] on div at bounding box center [93, 205] width 2 height 356
drag, startPoint x: 16, startPoint y: 110, endPoint x: 20, endPoint y: 115, distance: 6.9
click at [16, 110] on span "Sistema" at bounding box center [17, 111] width 27 height 9
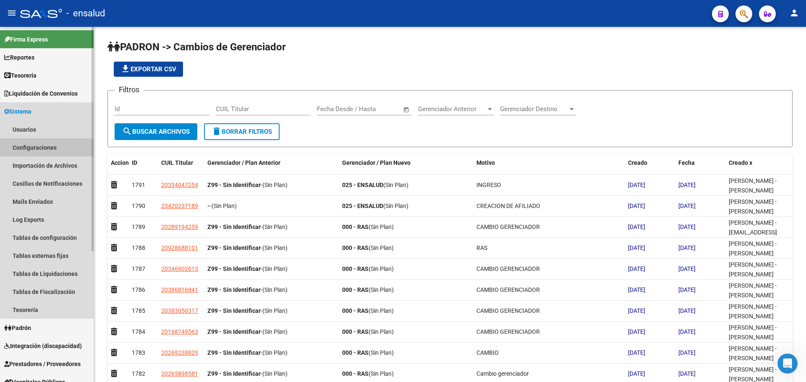
click at [30, 146] on link "Configuraciones" at bounding box center [47, 148] width 94 height 18
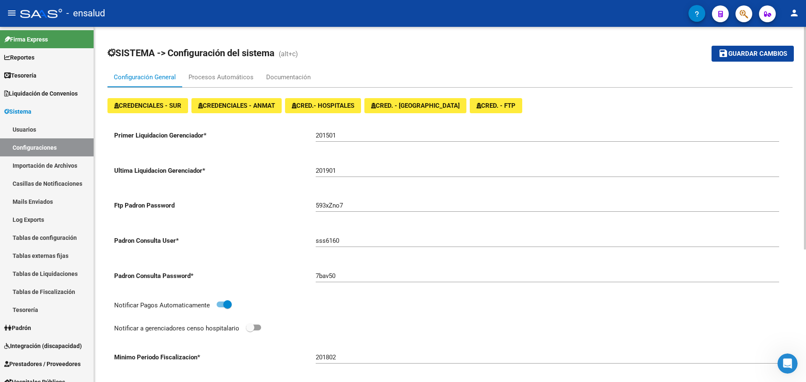
drag, startPoint x: 339, startPoint y: 233, endPoint x: 317, endPoint y: 246, distance: 25.6
click at [335, 237] on div "sss6160" at bounding box center [547, 238] width 463 height 18
click at [321, 238] on input "sss6160" at bounding box center [547, 241] width 463 height 8
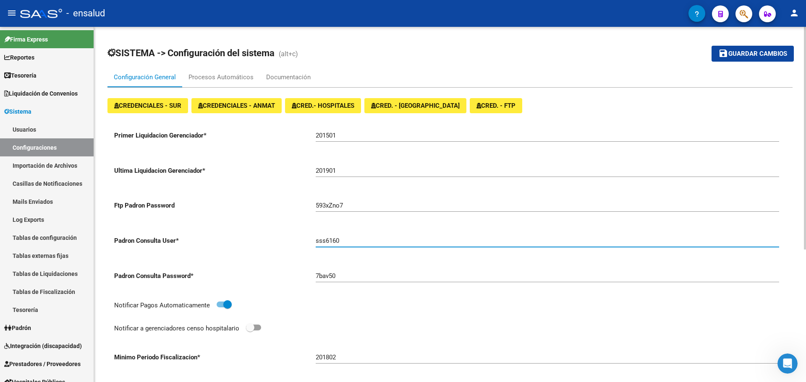
click at [404, 109] on span "CRED. - [GEOGRAPHIC_DATA]" at bounding box center [415, 106] width 89 height 8
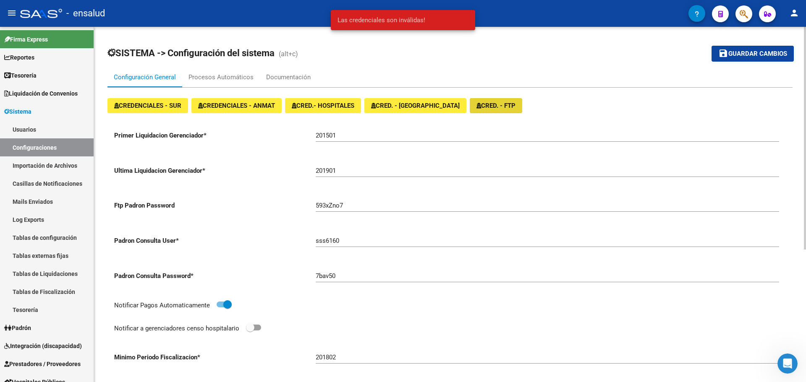
click at [476, 107] on span "CRED. - FTP" at bounding box center [495, 106] width 39 height 8
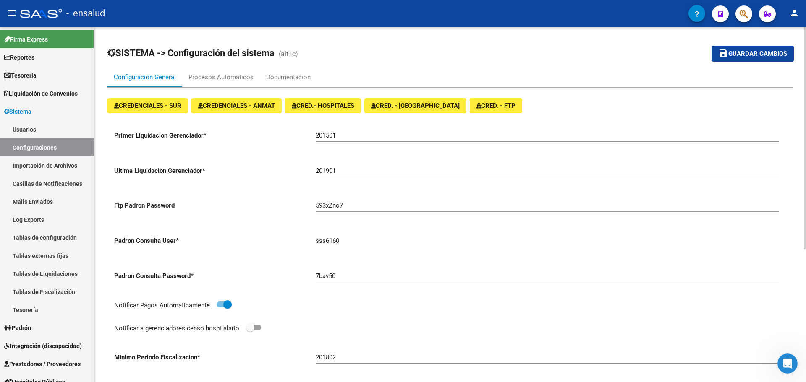
click at [326, 206] on input "593xZno7" at bounding box center [547, 206] width 463 height 8
click at [330, 241] on input "sss6160" at bounding box center [547, 241] width 463 height 8
click at [336, 265] on div "7bav50" at bounding box center [547, 273] width 463 height 18
drag, startPoint x: 336, startPoint y: 265, endPoint x: 331, endPoint y: 280, distance: 16.5
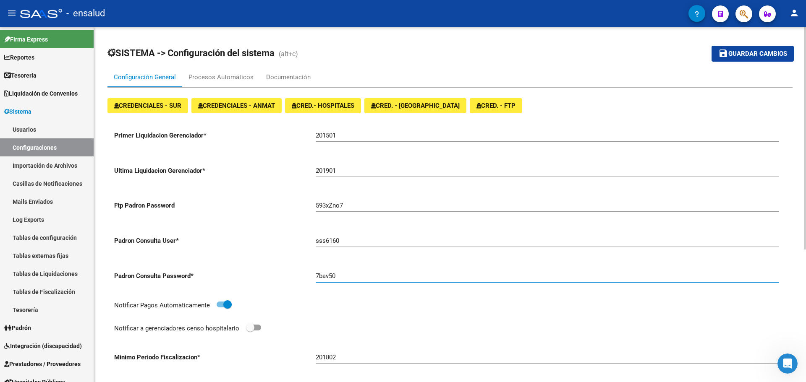
click at [334, 272] on div "7bav50" at bounding box center [547, 273] width 463 height 18
click at [331, 280] on div "7bav50" at bounding box center [547, 273] width 463 height 18
click at [330, 278] on input "7bav50" at bounding box center [547, 276] width 463 height 8
click at [330, 277] on input "7bav50" at bounding box center [547, 276] width 463 height 8
click at [324, 280] on input "7bav50" at bounding box center [547, 276] width 463 height 8
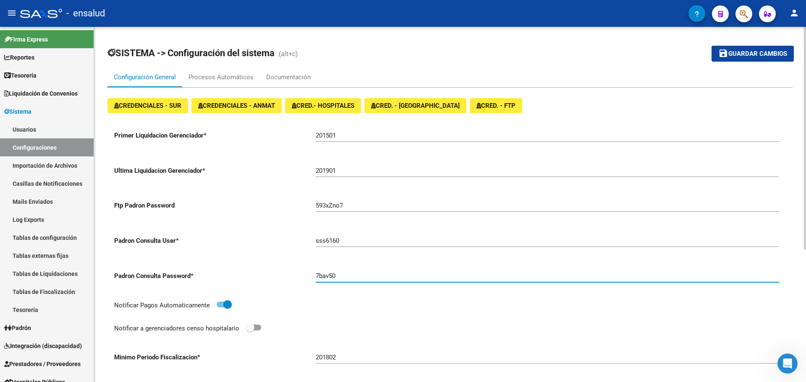
click at [324, 280] on input "7bav50" at bounding box center [547, 276] width 463 height 8
click at [334, 237] on div "sss6160" at bounding box center [547, 238] width 463 height 18
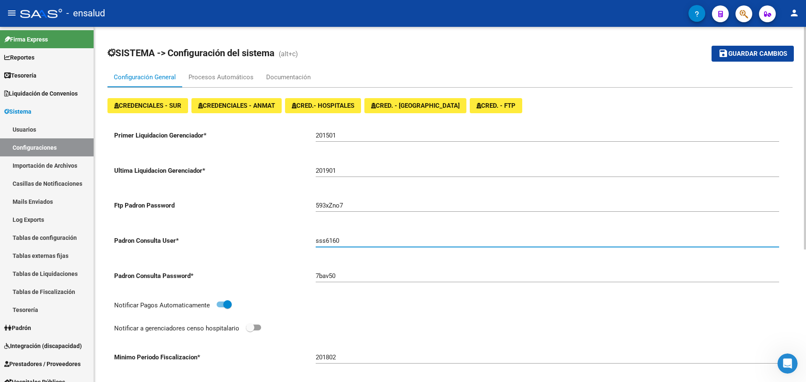
click at [323, 275] on input "7bav50" at bounding box center [547, 276] width 463 height 8
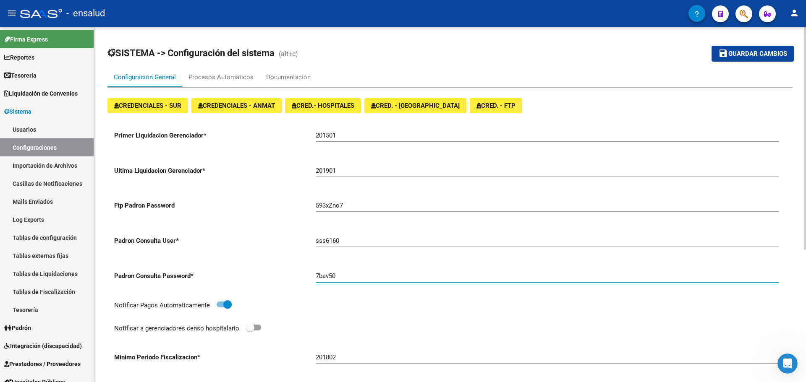
click at [323, 275] on input "7bav50" at bounding box center [547, 276] width 463 height 8
click at [324, 235] on div "sss6160" at bounding box center [547, 238] width 463 height 18
drag, startPoint x: 321, startPoint y: 246, endPoint x: 321, endPoint y: 241, distance: 5.9
click at [320, 246] on div "sss6160" at bounding box center [547, 238] width 463 height 18
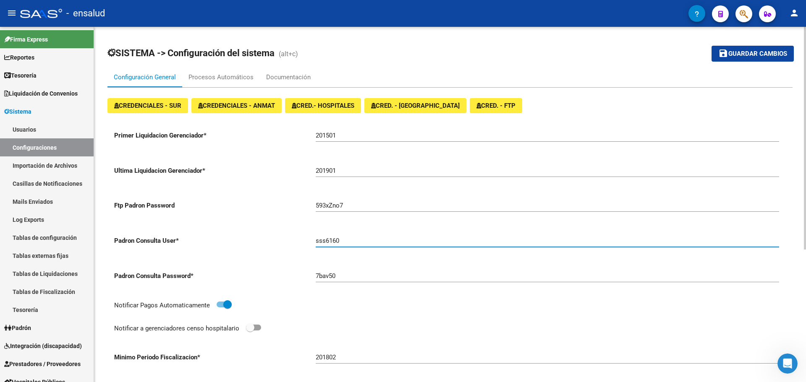
click at [325, 238] on input "sss6160" at bounding box center [547, 241] width 463 height 8
click at [324, 246] on div "sss6160" at bounding box center [547, 238] width 463 height 18
click at [324, 243] on input "sss6160" at bounding box center [547, 241] width 463 height 8
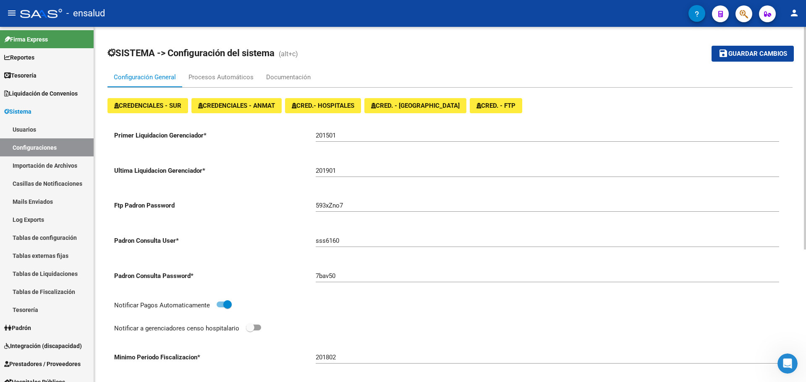
drag, startPoint x: 326, startPoint y: 249, endPoint x: 329, endPoint y: 242, distance: 7.3
click at [325, 247] on div "sss6160" at bounding box center [547, 242] width 463 height 26
click at [329, 242] on input "sss6160" at bounding box center [547, 241] width 463 height 8
click at [331, 277] on input "7bav50" at bounding box center [547, 276] width 463 height 8
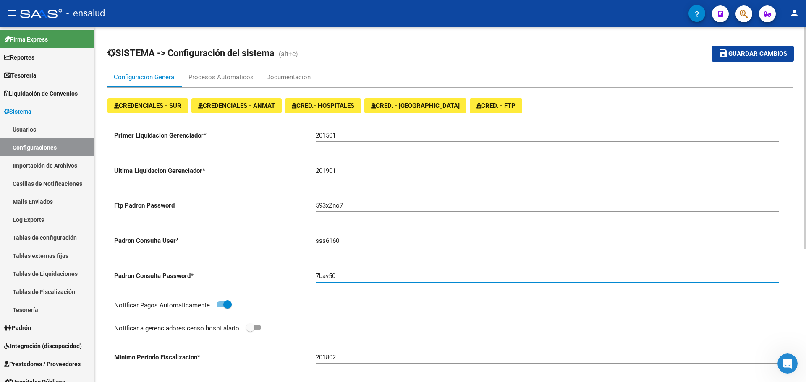
click at [331, 277] on input "7bav50" at bounding box center [547, 276] width 463 height 8
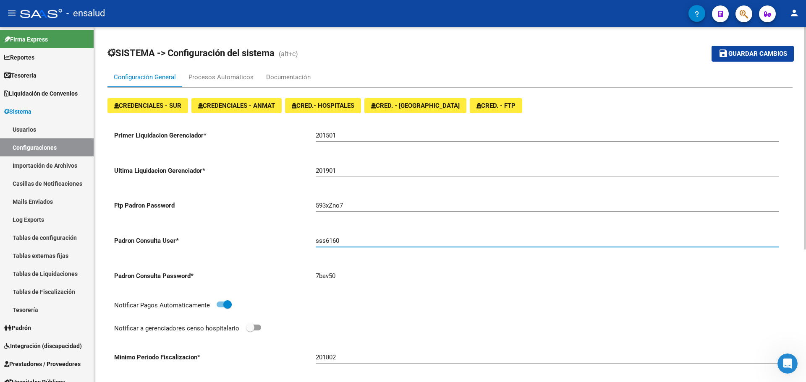
click at [332, 238] on input "sss6160" at bounding box center [547, 241] width 463 height 8
click at [321, 282] on div "7bav50" at bounding box center [547, 277] width 463 height 26
drag, startPoint x: 321, startPoint y: 282, endPoint x: 321, endPoint y: 276, distance: 6.3
click at [320, 282] on div "7bav50" at bounding box center [547, 277] width 463 height 26
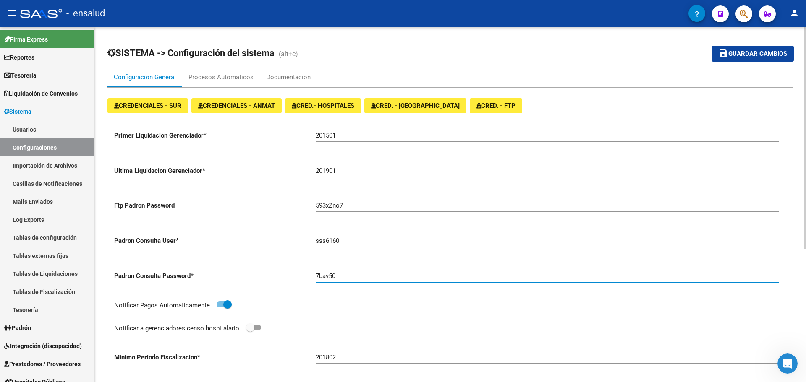
click at [321, 276] on input "7bav50" at bounding box center [547, 276] width 463 height 8
click at [327, 285] on div "7bav50" at bounding box center [547, 277] width 463 height 26
click at [329, 278] on input "7bav50" at bounding box center [547, 276] width 463 height 8
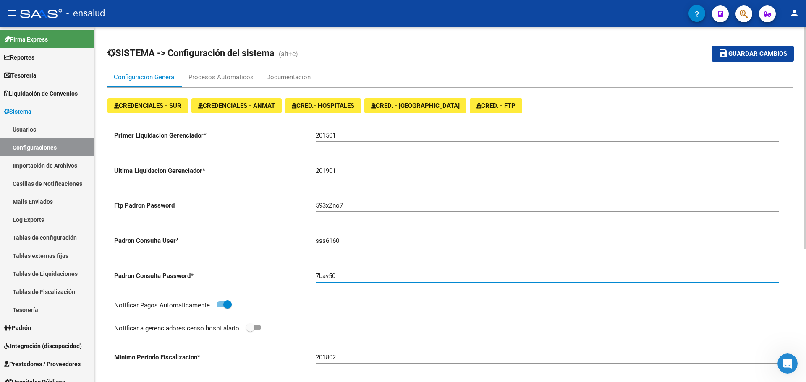
paste input "jMg80rh5"
type input "jMg80rh5"
click at [397, 104] on span "CRED. - [GEOGRAPHIC_DATA]" at bounding box center [415, 106] width 89 height 8
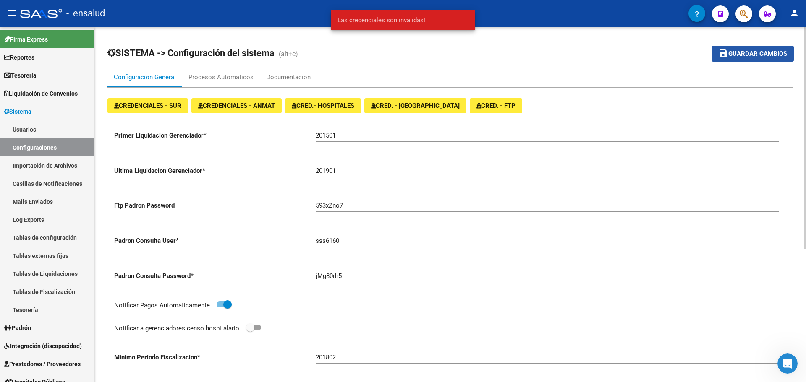
click at [731, 46] on button "save Guardar cambios" at bounding box center [752, 54] width 82 height 16
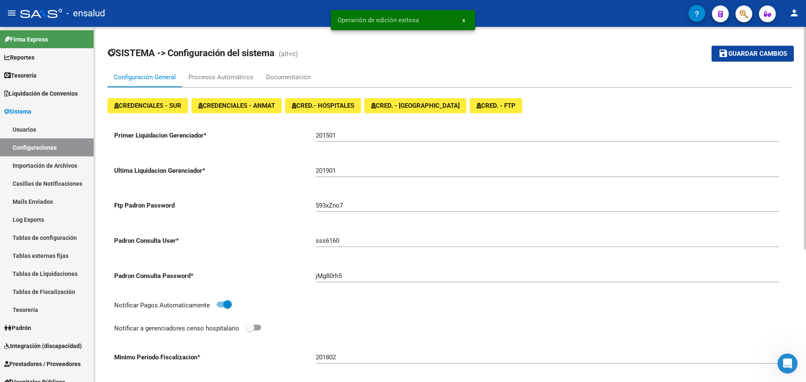
click at [407, 110] on button "CRED. - [GEOGRAPHIC_DATA]" at bounding box center [415, 105] width 102 height 15
click at [333, 243] on input "sss6160" at bounding box center [547, 241] width 463 height 8
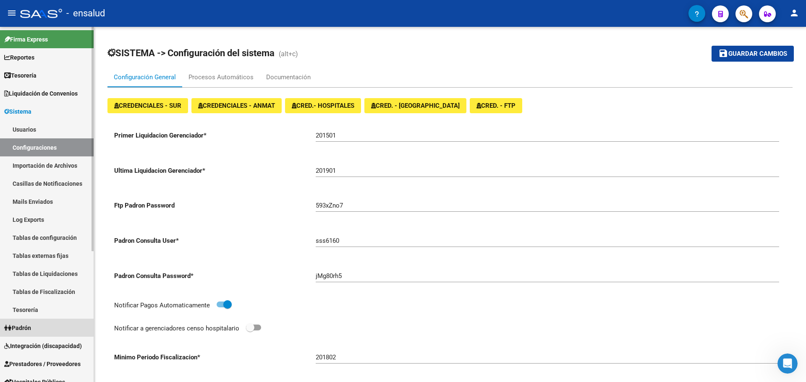
click at [31, 327] on span "Padrón" at bounding box center [17, 328] width 27 height 9
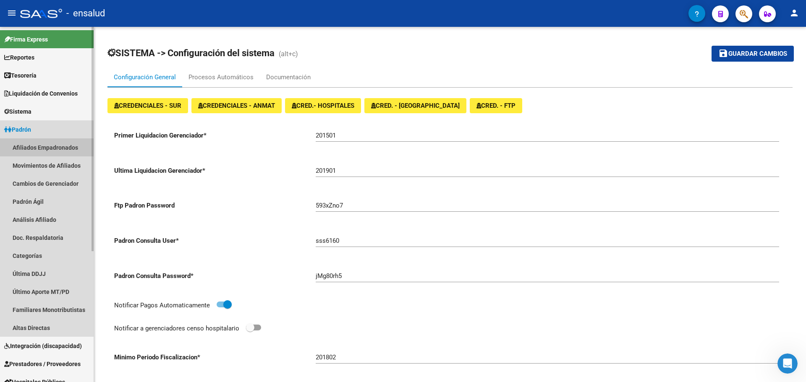
click at [43, 148] on link "Afiliados Empadronados" at bounding box center [47, 148] width 94 height 18
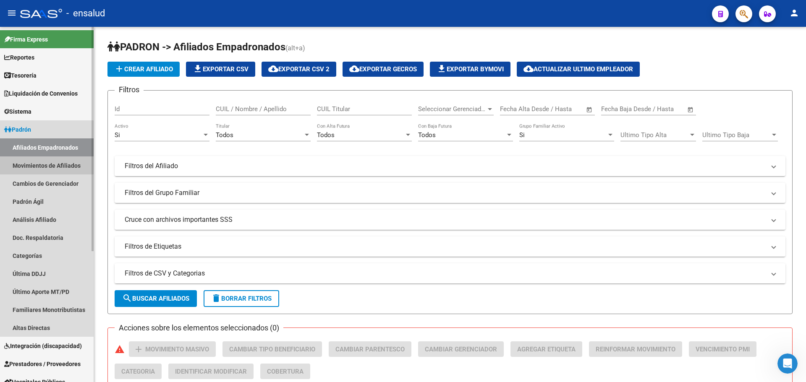
click at [42, 164] on link "Movimientos de Afiliados" at bounding box center [47, 166] width 94 height 18
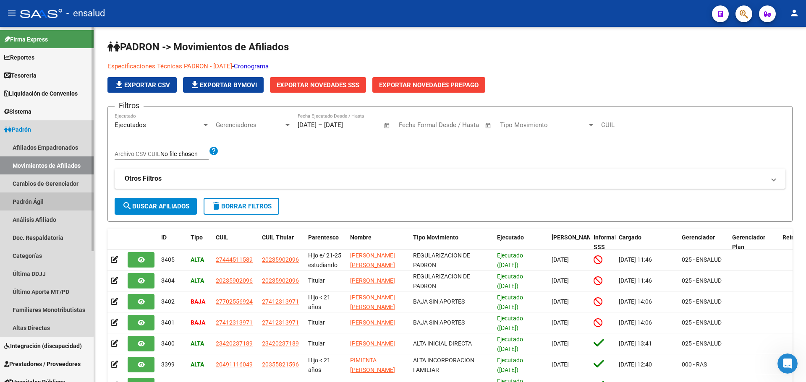
drag, startPoint x: 33, startPoint y: 203, endPoint x: 29, endPoint y: 199, distance: 5.1
click at [31, 203] on link "Padrón Ágil" at bounding box center [47, 202] width 94 height 18
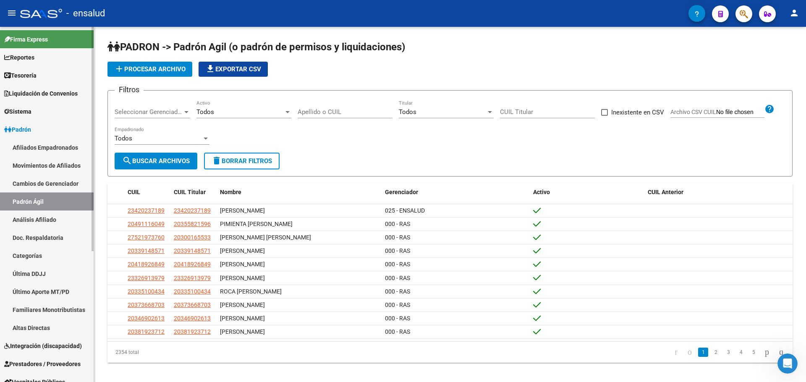
click at [65, 182] on link "Cambios de Gerenciador" at bounding box center [47, 184] width 94 height 18
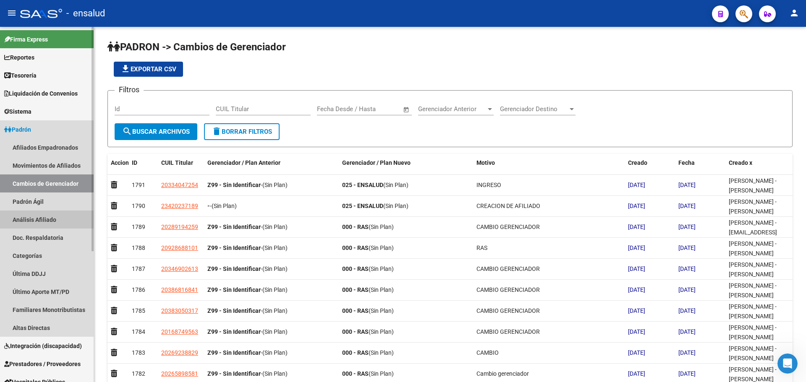
click at [55, 223] on link "Análisis Afiliado" at bounding box center [47, 220] width 94 height 18
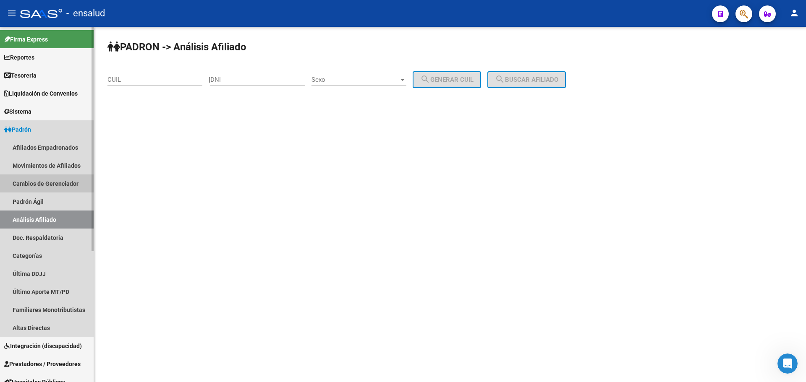
click at [46, 180] on link "Cambios de Gerenciador" at bounding box center [47, 184] width 94 height 18
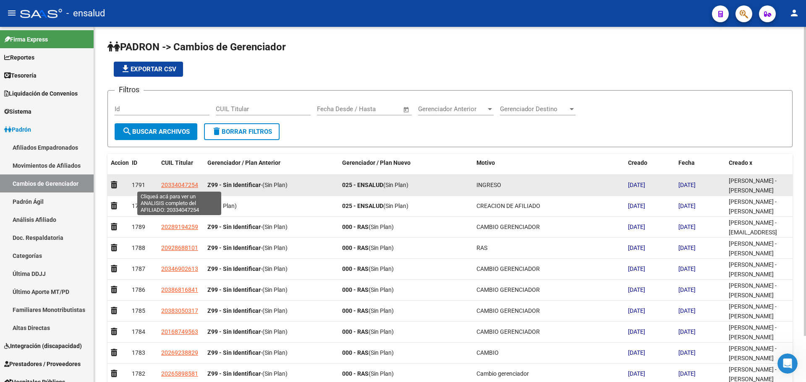
click at [178, 184] on span "20334047254" at bounding box center [179, 185] width 37 height 7
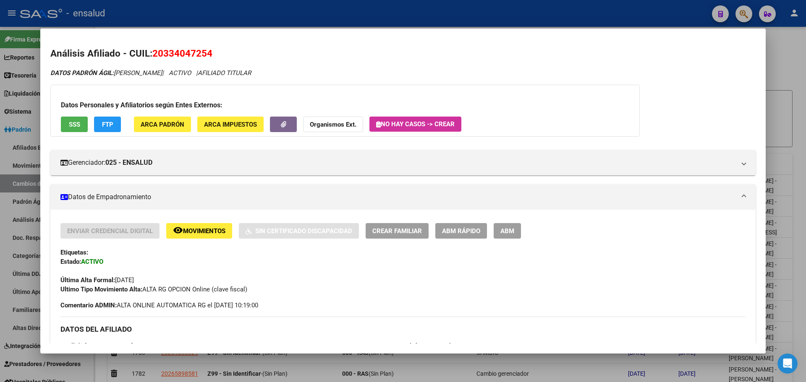
click at [75, 122] on span "SSS" at bounding box center [74, 125] width 11 height 8
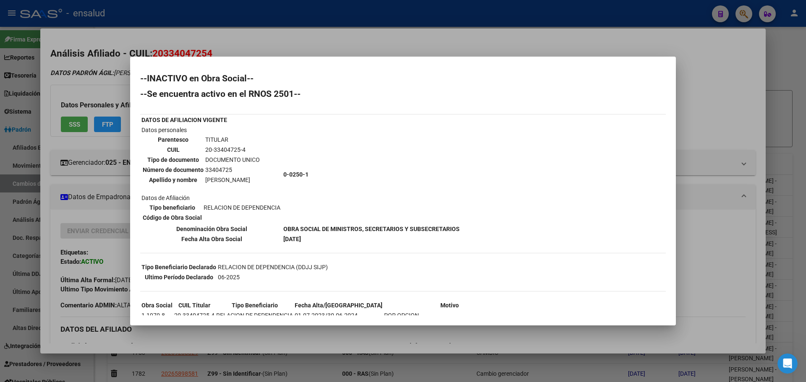
drag, startPoint x: 675, startPoint y: 91, endPoint x: 676, endPoint y: 193, distance: 101.6
click at [676, 193] on div at bounding box center [403, 191] width 806 height 382
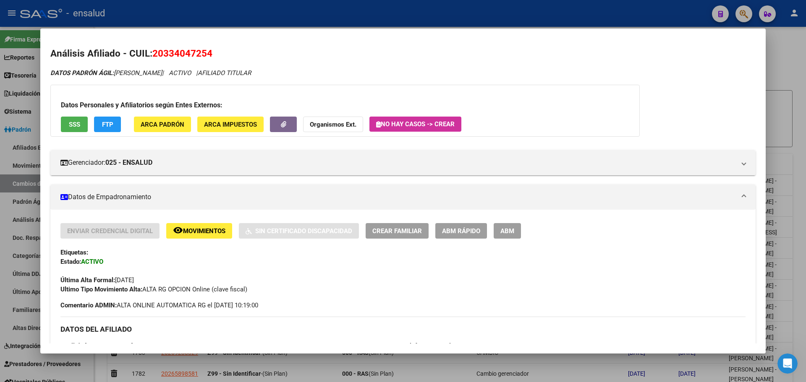
click at [102, 121] on span "FTP" at bounding box center [107, 125] width 11 height 8
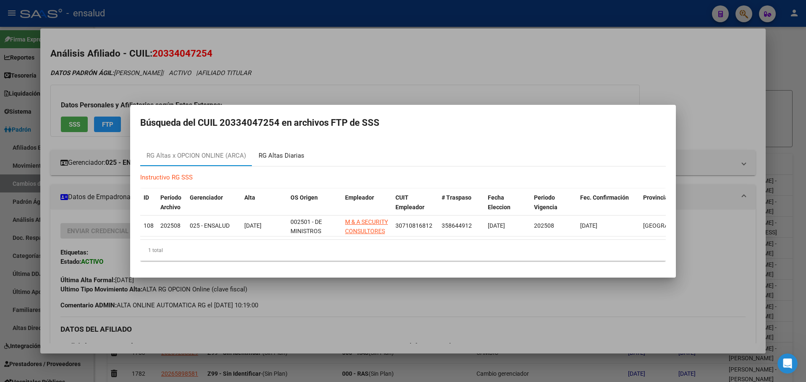
click at [265, 156] on div "RG Altas Diarias" at bounding box center [282, 156] width 46 height 10
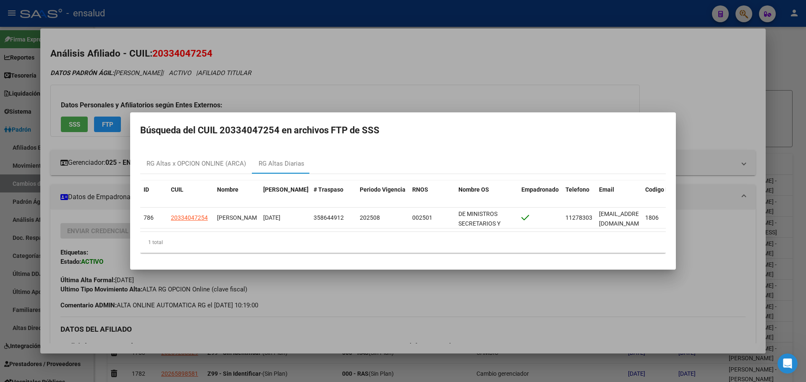
click at [401, 69] on div at bounding box center [403, 191] width 806 height 382
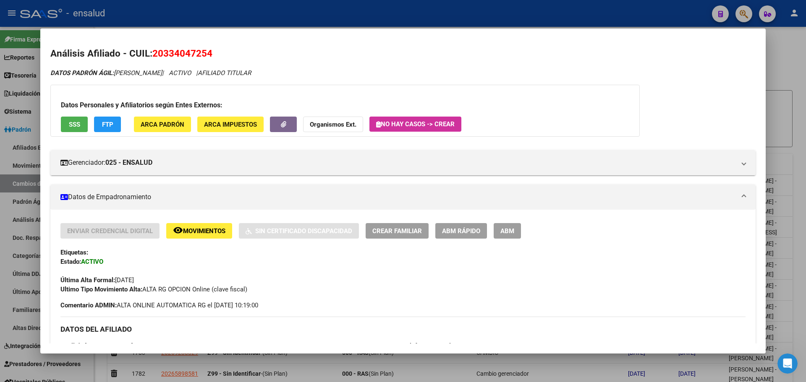
click at [787, 66] on div at bounding box center [403, 191] width 806 height 382
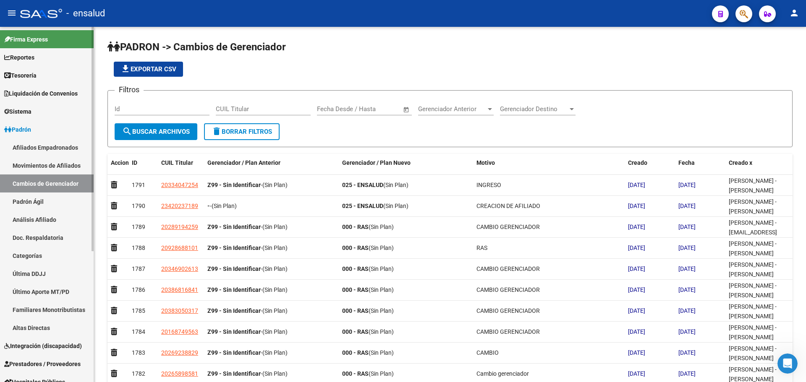
click at [65, 142] on link "Afiliados Empadronados" at bounding box center [47, 148] width 94 height 18
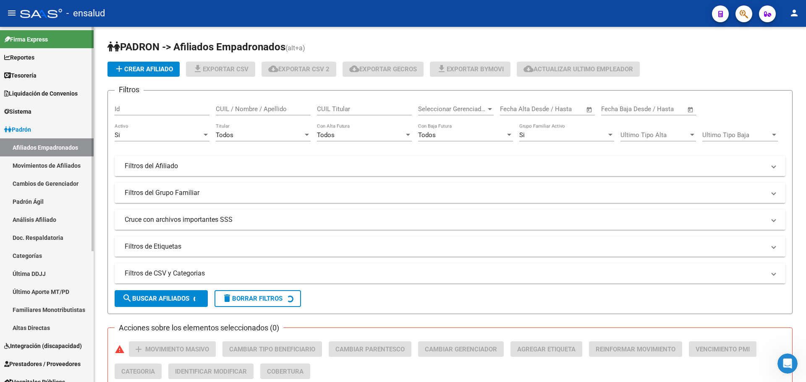
click at [44, 163] on link "Movimientos de Afiliados" at bounding box center [47, 166] width 94 height 18
